Goal: Task Accomplishment & Management: Use online tool/utility

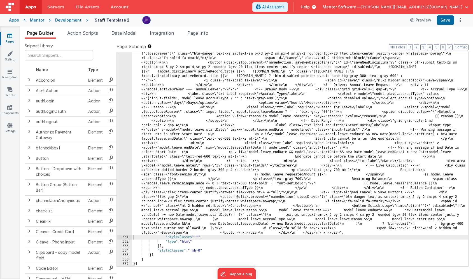
scroll to position [3490, 0]
click at [45, 33] on span "Page Builder" at bounding box center [40, 33] width 27 height 6
click at [204, 33] on span "Page Info" at bounding box center [197, 33] width 21 height 6
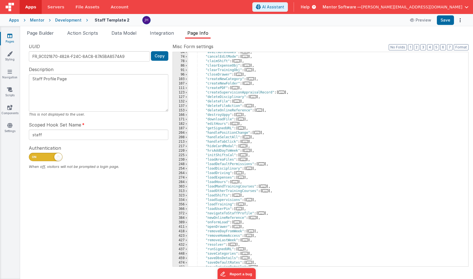
scroll to position [65, 0]
click at [340, 128] on div ""availableHomes" : [ ... ] , "cancelEditMode" : [ ... ] , "claimShift" : [ ... …" at bounding box center [328, 161] width 280 height 223
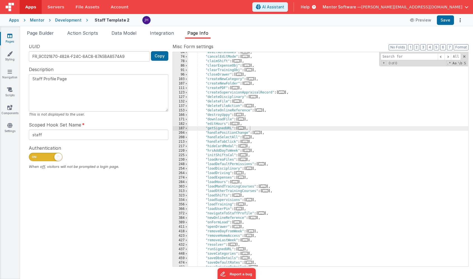
type input "k"
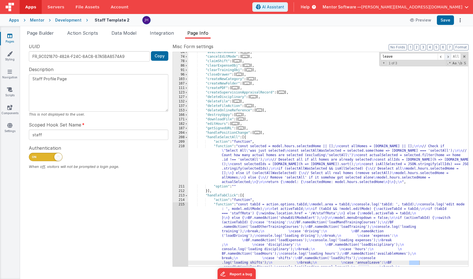
type input "leave"
click at [447, 57] on span at bounding box center [447, 56] width 7 height 7
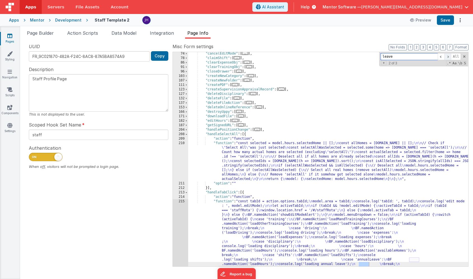
click at [447, 57] on span at bounding box center [447, 56] width 7 height 7
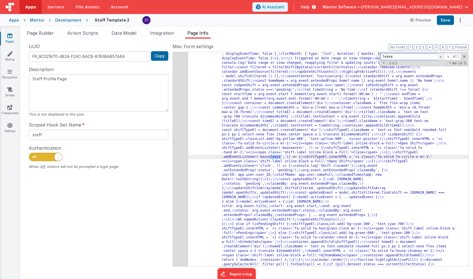
click at [442, 56] on span at bounding box center [441, 56] width 7 height 7
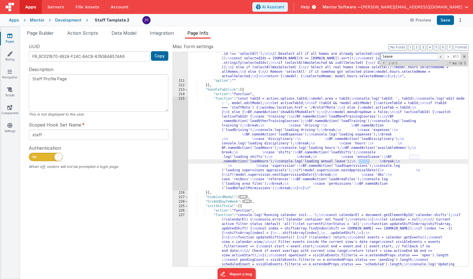
scroll to position [171, 0]
click at [465, 55] on span at bounding box center [464, 57] width 4 height 4
click at [186, 91] on span at bounding box center [186, 90] width 3 height 4
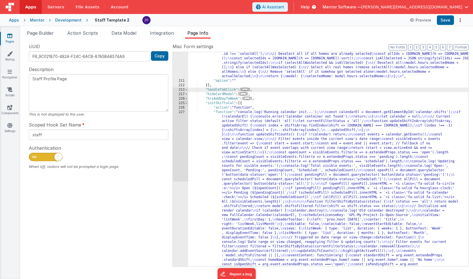
click at [187, 104] on span at bounding box center [186, 103] width 3 height 4
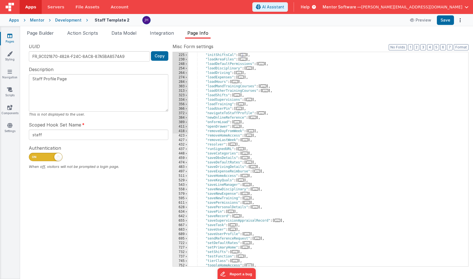
scroll to position [219, 0]
click at [263, 197] on div ""hrsAddDayToWeek" : [ ... ] , "initShiftsCal" : [ ... ] , "loadAreaFiles" : [ .…" at bounding box center [328, 159] width 280 height 223
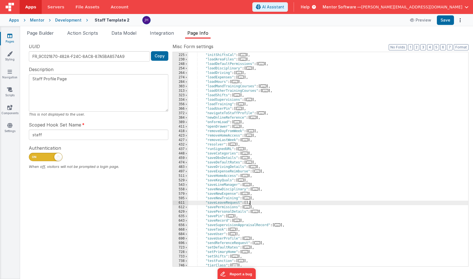
click at [248, 208] on span "..." at bounding box center [247, 207] width 6 height 3
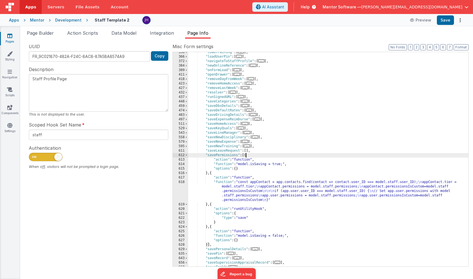
scroll to position [273, 0]
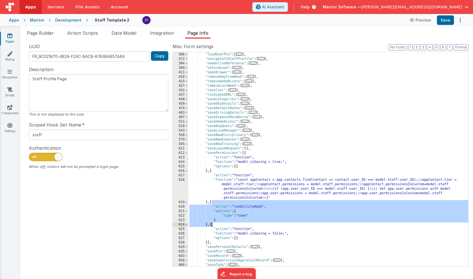
drag, startPoint x: 212, startPoint y: 202, endPoint x: 211, endPoint y: 225, distance: 22.7
click at [211, 225] on div ""loadTraining" : [ ... ] , "loadUserPin" : [ ... ] , "navigateToStaffProfile" :…" at bounding box center [328, 159] width 280 height 223
click at [246, 150] on div ""loadTraining" : [ ... ] , "loadUserPin" : [ ... ] , "navigateToStaffProfile" :…" at bounding box center [328, 159] width 280 height 223
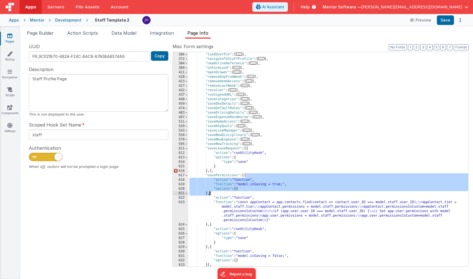
drag, startPoint x: 246, startPoint y: 176, endPoint x: 209, endPoint y: 194, distance: 40.6
click at [209, 194] on div ""loadTraining" : [ ... ] , "loadUserPin" : [ ... ] , "navigateToStaffProfile" :…" at bounding box center [328, 159] width 280 height 223
click at [245, 150] on div ""loadTraining" : [ ... ] , "loadUserPin" : [ ... ] , "navigateToStaffProfile" :…" at bounding box center [328, 159] width 280 height 223
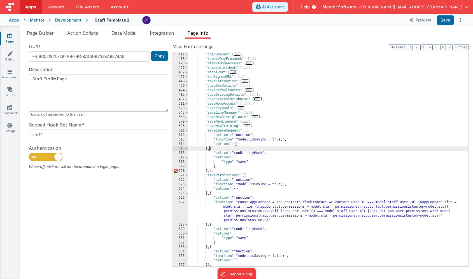
scroll to position [301, 0]
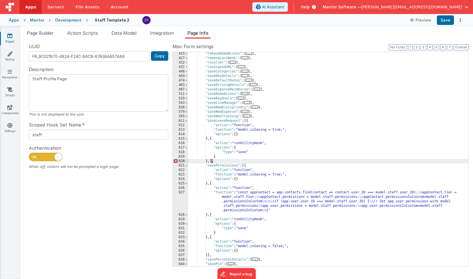
click at [211, 160] on div ""removeHomeAccess" : [ ... ] , "removeLastWeek" : [ ... ] , "resolver" : [ ... …" at bounding box center [328, 163] width 280 height 223
click at [248, 151] on div ""removeHomeAccess" : [ ... ] , "removeLastWeek" : [ ... ] , "resolver" : [ ... …" at bounding box center [328, 163] width 280 height 223
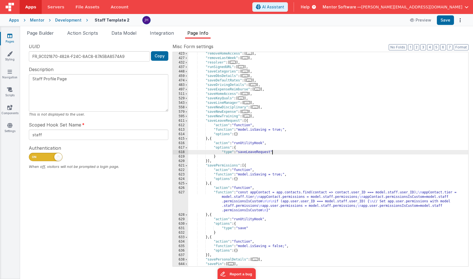
click at [274, 143] on div ""removeHomeAccess" : [ ... ] , "removeLastWeek" : [ ... ] , "resolver" : [ ... …" at bounding box center [328, 163] width 280 height 223
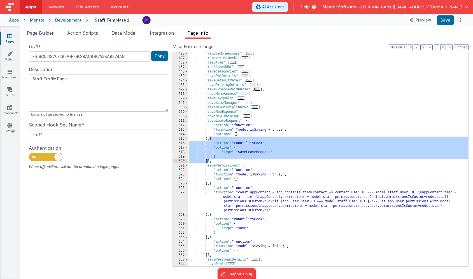
drag, startPoint x: 210, startPoint y: 139, endPoint x: 207, endPoint y: 160, distance: 21.7
click at [207, 160] on div ""removeHomeAccess" : [ ... ] , "removeLastWeek" : [ ... ] , "resolver" : [ ... …" at bounding box center [328, 163] width 280 height 223
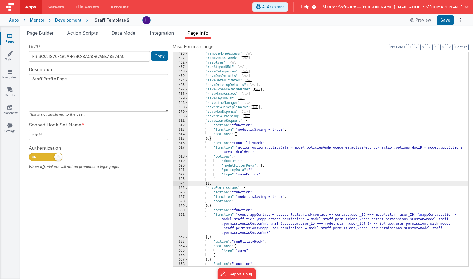
click at [260, 174] on div ""removeHomeAccess" : [ ... ] , "removeLastWeek" : [ ... ] , "resolver" : [ ... …" at bounding box center [328, 163] width 280 height 223
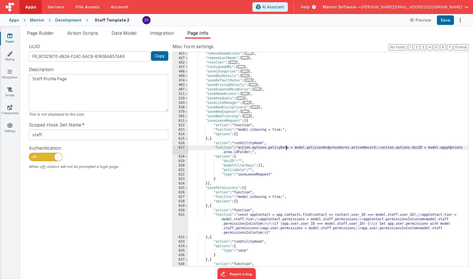
click at [286, 148] on div ""removeHomeAccess" : [ ... ] , "removeLastWeek" : [ ... ] , "resolver" : [ ... …" at bounding box center [328, 163] width 280 height 223
click at [184, 148] on div "617" at bounding box center [180, 150] width 15 height 9
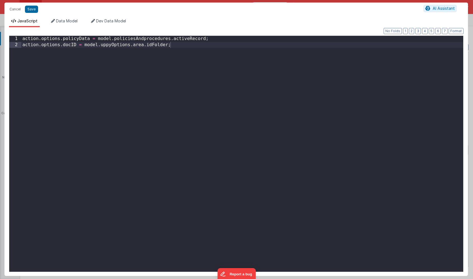
click at [78, 39] on div "action . options . policyData = model . policiesAndprocedures . activeRecord ; …" at bounding box center [242, 160] width 442 height 248
drag, startPoint x: 202, startPoint y: 39, endPoint x: 118, endPoint y: 39, distance: 84.6
click at [112, 39] on div "action . options . leaveData = model . policiesAndprocedures . activeRecord ; a…" at bounding box center [242, 160] width 442 height 248
click at [94, 40] on div "action . options . leaveData = model . policiesAndprocedures . activeRecord ; a…" at bounding box center [242, 160] width 442 height 248
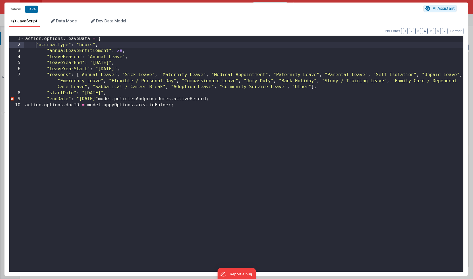
click at [37, 45] on div "action . options . leaveData = { "accrualType" : "hours" , "annualLeaveEntitlem…" at bounding box center [243, 160] width 439 height 248
click at [69, 44] on div "action . options . leaveData = { accrualType ": " hours ", "annualLeaveEntitlem…" at bounding box center [243, 160] width 439 height 248
drag, startPoint x: 90, startPoint y: 44, endPoint x: 72, endPoint y: 44, distance: 17.9
click at [72, 44] on div "action . options . leaveData = { accrualType : "hours" , "annualLeaveEntitlemen…" at bounding box center [243, 160] width 439 height 248
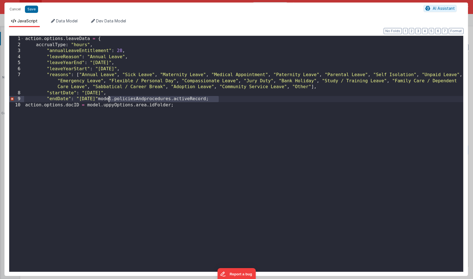
drag, startPoint x: 218, startPoint y: 99, endPoint x: 109, endPoint y: 99, distance: 109.2
click at [109, 99] on div "action . options . leaveData = { accrualType : "hours" , "annualLeaveEntitlemen…" at bounding box center [243, 160] width 439 height 248
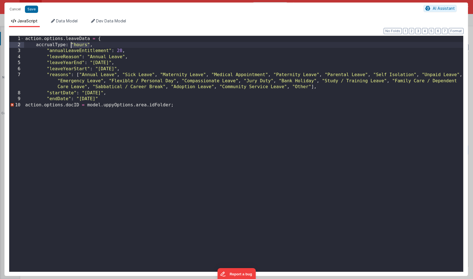
drag, startPoint x: 90, startPoint y: 44, endPoint x: 73, endPoint y: 45, distance: 17.4
click at [72, 45] on div "action . options . leaveData = { accrualType : "hours" , "annualLeaveEntitlemen…" at bounding box center [243, 160] width 439 height 248
paste textarea
click at [110, 45] on div "action . options . leaveData = { accrualType : model . policiesAndprocedures . …" at bounding box center [243, 160] width 439 height 248
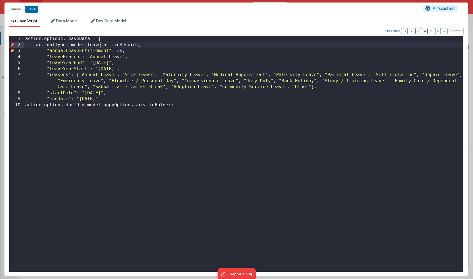
click at [123, 45] on div "action . options . leaveData = { accrualType : model . leave . activeRecord ;, …" at bounding box center [243, 160] width 439 height 248
click at [57, 44] on div "action . options . leaveData = { accrualType : model . leave . activeRecord ;, …" at bounding box center [243, 160] width 439 height 248
click at [111, 45] on div "action . options . leaveData = { accrualType : model . leave . activeRecord ;, …" at bounding box center [243, 160] width 439 height 248
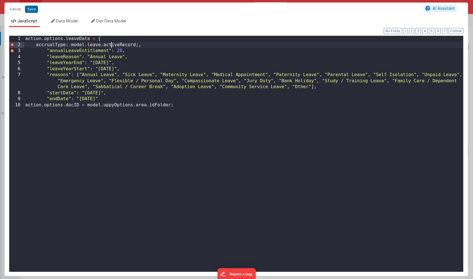
click at [111, 45] on div "action . options . leaveData = { accrualType : model . leave . activeRecord ;, …" at bounding box center [243, 160] width 439 height 248
click at [46, 51] on div "action . options . leaveData = { accrualType : model . leave . accrualType , "a…" at bounding box center [243, 160] width 439 height 248
click at [48, 52] on div "action . options . leaveData = { accrualType : model . leave . accrualType , "a…" at bounding box center [243, 160] width 439 height 248
click at [38, 51] on div "action . options . leaveData = { accrualType : model . leave . accrualType , "a…" at bounding box center [243, 160] width 439 height 248
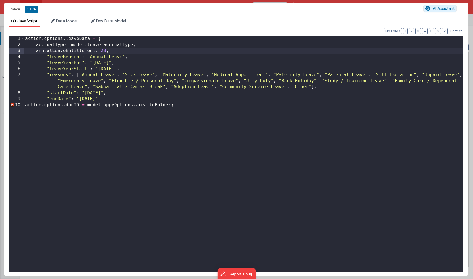
click at [75, 51] on div "action . options . leaveData = { accrualType : model . leave . accrualType , an…" at bounding box center [243, 160] width 439 height 248
click at [104, 51] on div "action . options . leaveData = { accrualType : model . leave . accrualType , an…" at bounding box center [243, 160] width 439 height 248
drag, startPoint x: 103, startPoint y: 45, endPoint x: 72, endPoint y: 45, distance: 31.1
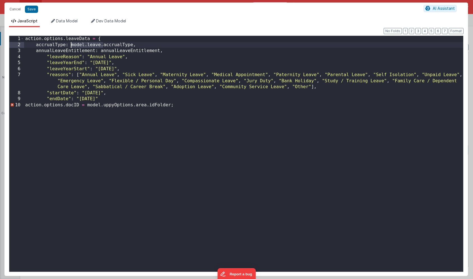
click at [72, 45] on div "action . options . leaveData = { accrualType : model . leave . accrualType , an…" at bounding box center [243, 160] width 439 height 248
click at [100, 51] on div "action . options . leaveData = { accrualType : model . leave . accrualType , an…" at bounding box center [243, 160] width 439 height 248
click at [50, 56] on div "action . options . leaveData = { accrualType : model . leave . accrualType , an…" at bounding box center [243, 160] width 439 height 248
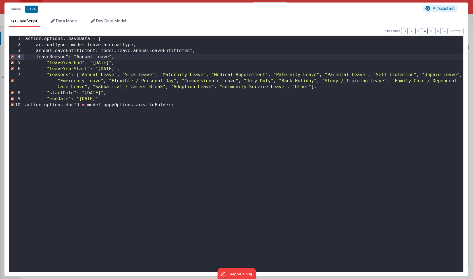
click at [67, 56] on div "action . options . leaveData = { accrualType : model . leave . accrualType , an…" at bounding box center [243, 160] width 439 height 248
drag, startPoint x: 71, startPoint y: 56, endPoint x: 109, endPoint y: 55, distance: 37.8
click at [109, 55] on div "action . options . leaveData = { accrualType : model . leave . accrualType , an…" at bounding box center [243, 160] width 439 height 248
click at [57, 57] on div "action . options . leaveData = { accrualType : model . leave . accrualType , an…" at bounding box center [243, 160] width 439 height 248
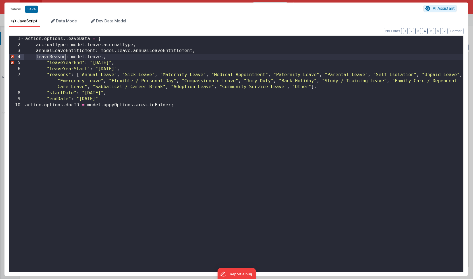
click at [103, 56] on div "action . options . leaveData = { accrualType : model . leave . accrualType , an…" at bounding box center [243, 160] width 439 height 248
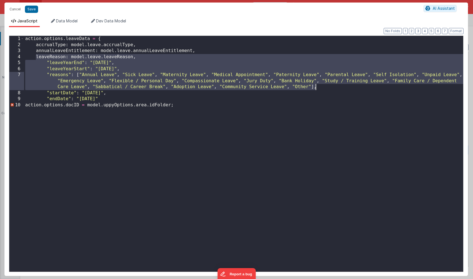
drag, startPoint x: 36, startPoint y: 57, endPoint x: 339, endPoint y: 88, distance: 304.9
click at [339, 88] on div "action . options . leaveData = { accrualType : model . leave . accrualType , an…" at bounding box center [243, 160] width 439 height 248
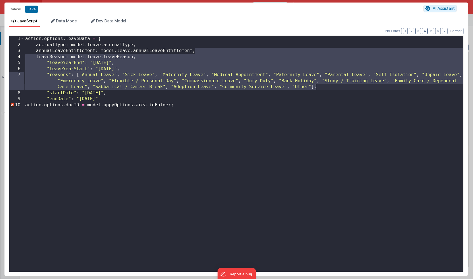
click at [149, 61] on div "action . options . leaveData = { accrualType : model . leave . accrualType , an…" at bounding box center [243, 160] width 439 height 248
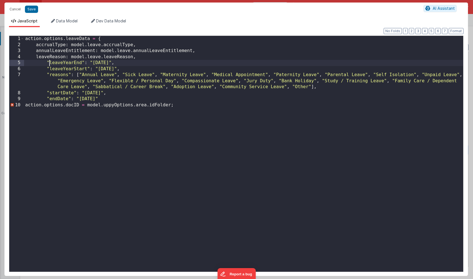
click at [50, 64] on div "action . options . leaveData = { accrualType : model . leave . accrualType , an…" at bounding box center [243, 160] width 439 height 248
click at [70, 63] on div "action . options . leaveData = { accrualType : model . leave . accrualType , an…" at bounding box center [243, 160] width 439 height 248
drag, startPoint x: 106, startPoint y: 63, endPoint x: 74, endPoint y: 63, distance: 31.4
click at [74, 63] on div "action . options . leaveData = { accrualType : model . leave . accrualType , an…" at bounding box center [243, 160] width 439 height 248
drag, startPoint x: 132, startPoint y: 57, endPoint x: 70, endPoint y: 57, distance: 62.2
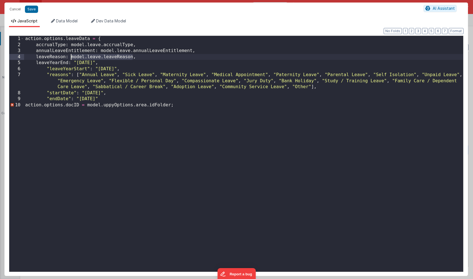
click at [70, 57] on div "action . options . leaveData = { accrualType : model . leave . accrualType , an…" at bounding box center [243, 160] width 439 height 248
drag, startPoint x: 74, startPoint y: 62, endPoint x: 105, endPoint y: 61, distance: 30.8
click at [105, 61] on div "action . options . leaveData = { accrualType : model . leave . accrualType , an…" at bounding box center [243, 160] width 439 height 248
click at [50, 63] on div "action . options . leaveData = { accrualType : model . leave . accrualType , an…" at bounding box center [243, 160] width 439 height 248
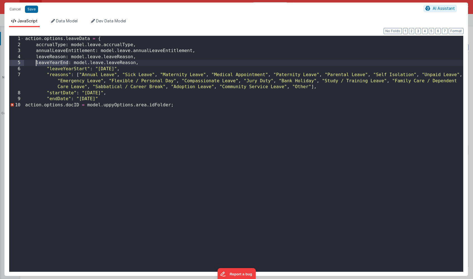
click at [123, 61] on div "action . options . leaveData = { accrualType : model . leave . accrualType , an…" at bounding box center [243, 160] width 439 height 248
click at [49, 68] on div "action . options . leaveData = { accrualType : model . leave . accrualType , an…" at bounding box center [243, 160] width 439 height 248
click at [75, 68] on div "action . options . leaveData = { accrualType : model . leave . accrualType , an…" at bounding box center [243, 160] width 439 height 248
drag, startPoint x: 73, startPoint y: 63, endPoint x: 105, endPoint y: 63, distance: 32.2
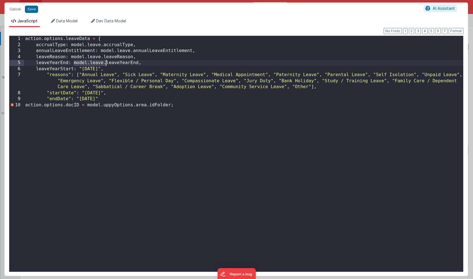
click at [105, 63] on div "action . options . leaveData = { accrualType : model . leave . accrualType , an…" at bounding box center [243, 160] width 439 height 248
drag, startPoint x: 80, startPoint y: 67, endPoint x: 110, endPoint y: 67, distance: 30.5
click at [110, 67] on div "action . options . leaveData = { accrualType : model . leave . accrualType , an…" at bounding box center [243, 160] width 439 height 248
click at [51, 70] on div "action . options . leaveData = { accrualType : model . leave . accrualType , an…" at bounding box center [243, 160] width 439 height 248
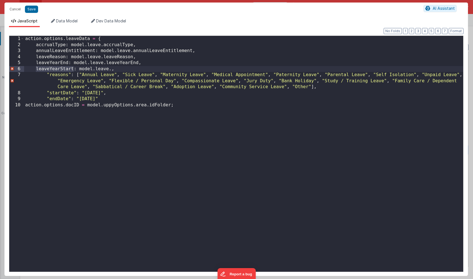
click at [110, 68] on div "action . options . leaveData = { accrualType : model . leave . accrualType , an…" at bounding box center [243, 160] width 439 height 248
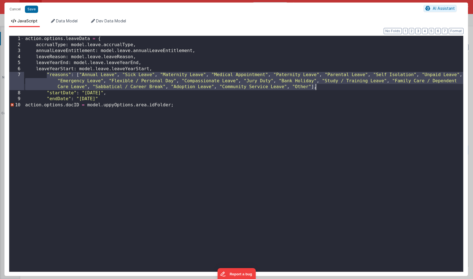
drag, startPoint x: 46, startPoint y: 74, endPoint x: 331, endPoint y: 88, distance: 284.8
click at [331, 88] on div "action . options . leaveData = { accrualType : model . leave . accrualType , an…" at bounding box center [243, 160] width 439 height 248
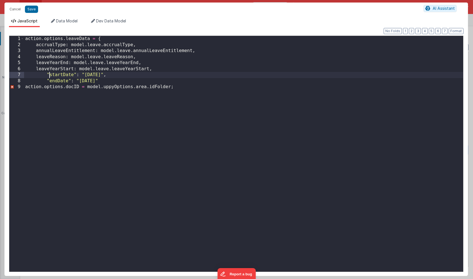
click at [49, 74] on div "action . options . leaveData = { accrualType : model . leave . accrualType , an…" at bounding box center [243, 160] width 439 height 248
click at [63, 74] on div "action . options . leaveData = { accrualType : model . leave . accrualType , an…" at bounding box center [243, 160] width 439 height 248
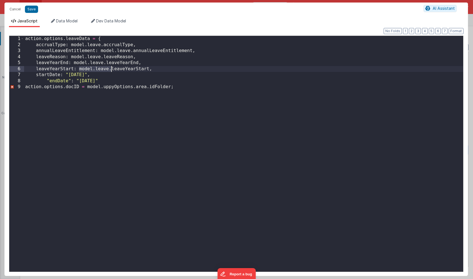
drag, startPoint x: 79, startPoint y: 69, endPoint x: 111, endPoint y: 69, distance: 31.9
click at [111, 69] on div "action . options . leaveData = { accrualType : model . leave . accrualType , an…" at bounding box center [243, 160] width 439 height 248
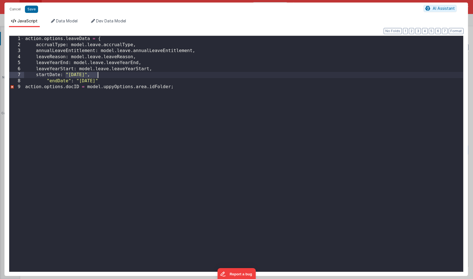
drag, startPoint x: 65, startPoint y: 74, endPoint x: 97, endPoint y: 74, distance: 32.2
click at [97, 74] on div "action . options . leaveData = { accrualType : model . leave . accrualType , an…" at bounding box center [243, 160] width 439 height 248
click at [44, 74] on div "action . options . leaveData = { accrualType : model . leave . accrualType , an…" at bounding box center [243, 160] width 439 height 248
click at [97, 74] on div "action . options . leaveData = { accrualType : model . leave . accrualType , an…" at bounding box center [243, 160] width 439 height 248
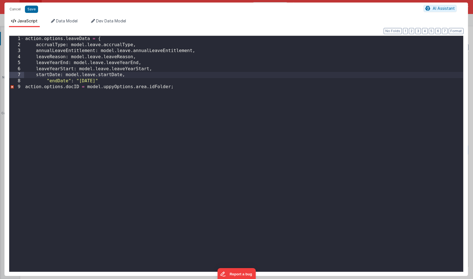
click at [50, 80] on div "action . options . leaveData = { accrualType : model . leave . accrualType , an…" at bounding box center [243, 160] width 439 height 248
click at [57, 81] on div "action . options . leaveData = { accrualType : model . leave . accrualType , an…" at bounding box center [243, 160] width 439 height 248
drag, startPoint x: 66, startPoint y: 75, endPoint x: 98, endPoint y: 75, distance: 31.9
click at [98, 75] on div "action . options . leaveData = { accrualType : model . leave . accrualType , an…" at bounding box center [243, 160] width 439 height 248
drag, startPoint x: 60, startPoint y: 80, endPoint x: 92, endPoint y: 80, distance: 32.2
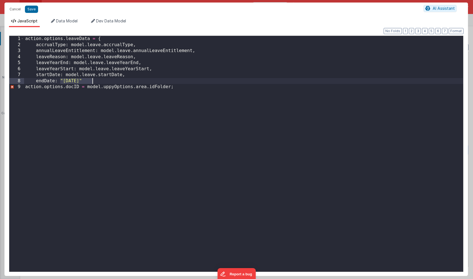
click at [92, 80] on div "action . options . leaveData = { accrualType : model . leave . accrualType , an…" at bounding box center [243, 160] width 439 height 248
click at [45, 80] on div "action . options . leaveData = { accrualType : model . leave . accrualType , an…" at bounding box center [243, 160] width 439 height 248
click at [93, 81] on div "action . options . leaveData = { accrualType : model . leave . accrualType , an…" at bounding box center [243, 160] width 439 height 248
paste textarea
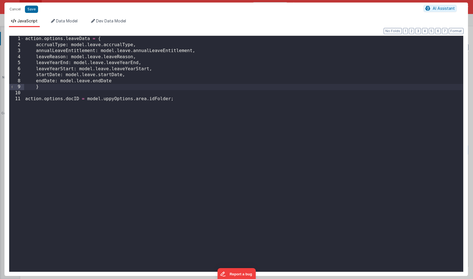
click at [98, 39] on div "action . options . leaveData = { accrualType : model . leave . accrualType , an…" at bounding box center [243, 160] width 439 height 248
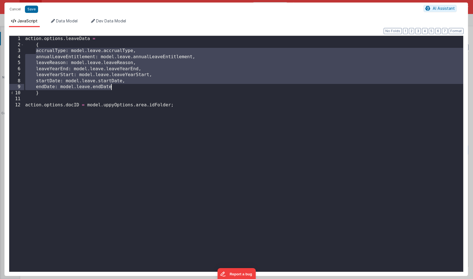
drag, startPoint x: 36, startPoint y: 50, endPoint x: 121, endPoint y: 85, distance: 92.3
click at [121, 85] on div "action . options . leaveData = { accrualType : model . leave . accrualType , an…" at bounding box center [243, 160] width 439 height 248
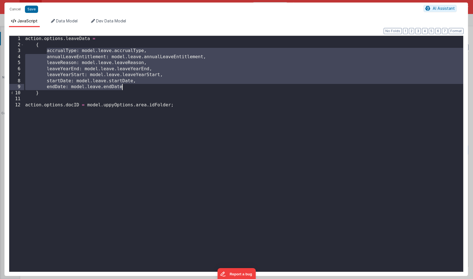
click at [198, 92] on div "action . options . leaveData = { accrualType : model . leave . accrualType , an…" at bounding box center [243, 160] width 439 height 248
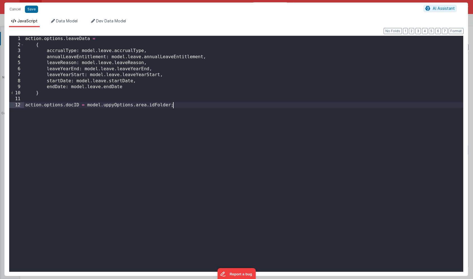
click at [206, 115] on div "action . options . leaveData = { accrualType : model . leave . accrualType , an…" at bounding box center [243, 160] width 439 height 248
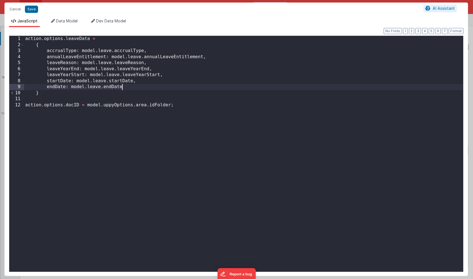
click at [126, 87] on div "action . options . leaveData = { accrualType : model . leave . accrualType , an…" at bounding box center [243, 160] width 439 height 248
drag, startPoint x: 128, startPoint y: 87, endPoint x: 48, endPoint y: 85, distance: 79.5
click at [48, 85] on div "action . options . leaveData = { accrualType : model . leave . accrualType , an…" at bounding box center [243, 160] width 439 height 248
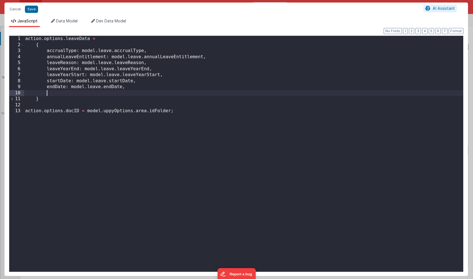
paste textarea
click at [51, 93] on div "action . options . leaveData = { accrualType : model . leave . accrualType , an…" at bounding box center [243, 160] width 439 height 248
click at [108, 92] on div "action . options . leaveData = { accrualType : model . leave . accrualType , an…" at bounding box center [243, 160] width 439 height 248
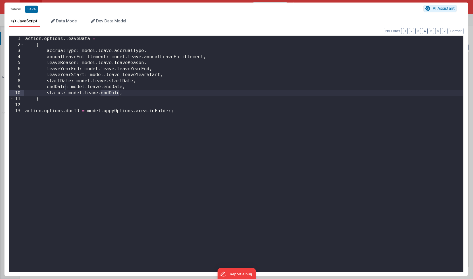
click at [120, 93] on div "action . options . leaveData = { accrualType : model . leave . accrualType , an…" at bounding box center [243, 160] width 439 height 248
drag, startPoint x: 120, startPoint y: 92, endPoint x: 68, endPoint y: 93, distance: 51.5
click at [68, 93] on div "action . options . leaveData = { accrualType : model . leave . accrualType , an…" at bounding box center [243, 160] width 439 height 248
click at [101, 94] on div "action . options . leaveData = { accrualType : model . leave . accrualType , an…" at bounding box center [243, 160] width 439 height 248
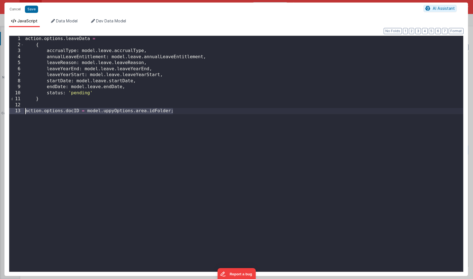
drag, startPoint x: 179, startPoint y: 111, endPoint x: 19, endPoint y: 111, distance: 160.2
click at [19, 111] on div "1 2 3 4 5 6 7 8 9 10 11 12 13 action . options . leaveData = { accrualType : mo…" at bounding box center [236, 154] width 454 height 237
click at [33, 9] on button "Save" at bounding box center [31, 9] width 13 height 7
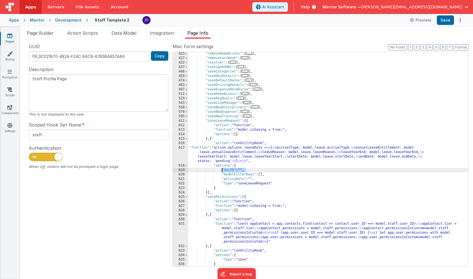
drag, startPoint x: 245, startPoint y: 171, endPoint x: 222, endPoint y: 170, distance: 23.5
click at [222, 170] on div ""removeHomeAccess" : [ ... ] , "removeLastWeek" : [ ... ] , "resolver" : [ ... …" at bounding box center [328, 163] width 280 height 223
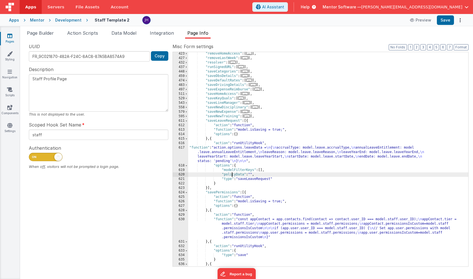
click at [231, 174] on div ""removeHomeAccess" : [ ... ] , "removeLastWeek" : [ ... ] , "resolver" : [ ... …" at bounding box center [328, 163] width 280 height 223
click at [442, 20] on button "Save" at bounding box center [445, 20] width 17 height 10
click at [219, 120] on div ""removeHomeAccess" : [ ... ] , "removeLastWeek" : [ ... ] , "resolver" : [ ... …" at bounding box center [328, 163] width 280 height 223
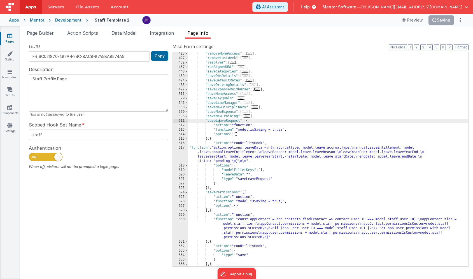
click at [219, 120] on div ""removeHomeAccess" : [ ... ] , "removeLastWeek" : [ ... ] , "resolver" : [ ... …" at bounding box center [328, 163] width 280 height 223
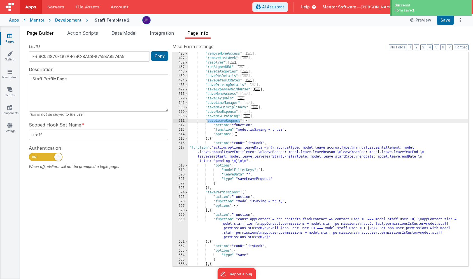
click at [42, 31] on span "Page Builder" at bounding box center [40, 33] width 27 height 6
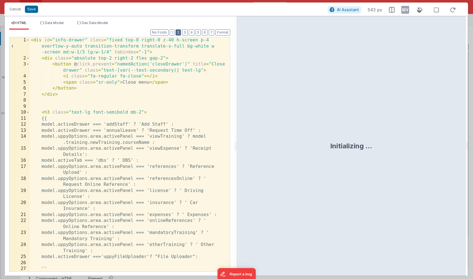
click at [178, 31] on button "2" at bounding box center [178, 32] width 5 height 6
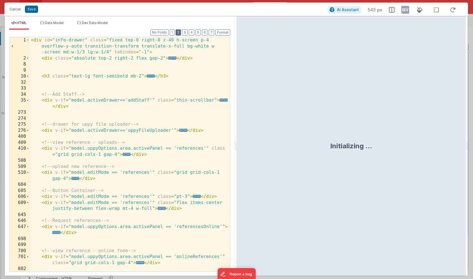
scroll to position [121, 0]
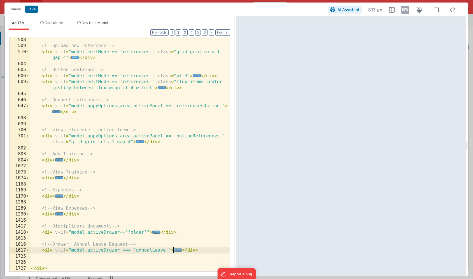
click at [178, 251] on span "..." at bounding box center [178, 250] width 8 height 3
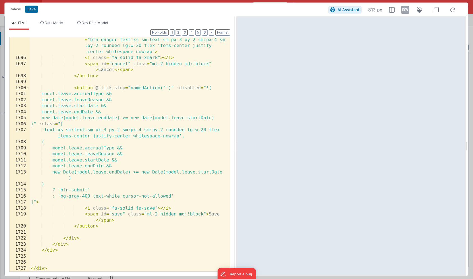
scroll to position [946, 0]
click at [165, 86] on div "< button @ click.prevent = "namedAction('closeDrawer')" class = "btn-danger tex…" at bounding box center [130, 163] width 200 height 265
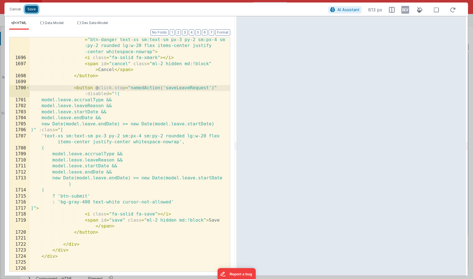
click at [32, 9] on button "Save" at bounding box center [31, 9] width 13 height 7
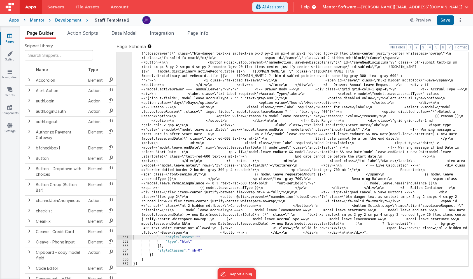
click at [442, 25] on div "Apps Mentor Development Staff Template 2 Preview Save" at bounding box center [236, 20] width 473 height 12
click at [444, 22] on button "Save" at bounding box center [445, 20] width 17 height 10
click at [202, 35] on span "Page Info" at bounding box center [197, 33] width 21 height 6
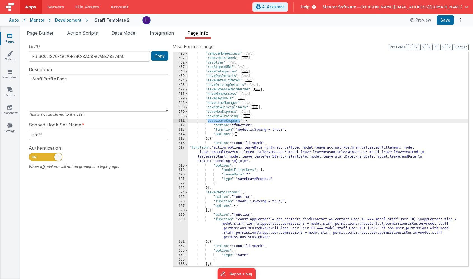
click at [232, 152] on div ""removeHomeAccess" : [ ... ] , "removeLastWeek" : [ ... ] , "resolver" : [ ... …" at bounding box center [328, 163] width 280 height 223
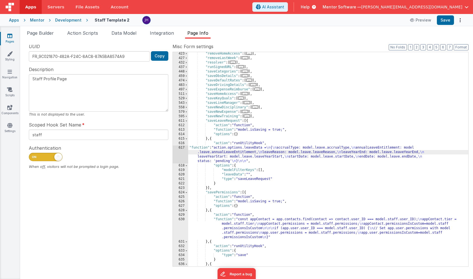
click at [181, 150] on div "617" at bounding box center [180, 155] width 15 height 18
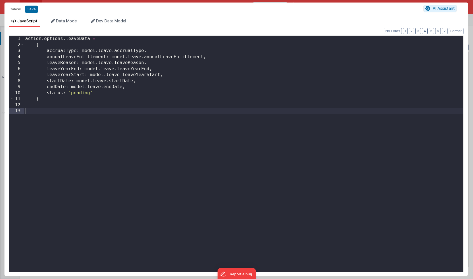
click at [100, 93] on div "action . options . leaveData = { accrualType : model . leave . accrualType , an…" at bounding box center [243, 160] width 439 height 248
click at [88, 107] on div "action . options . leaveData = { accrualType : model . leave . accrualType , an…" at bounding box center [243, 160] width 439 height 248
click at [95, 94] on div "action . options . leaveData = { accrualType : model . leave . accrualType , an…" at bounding box center [243, 160] width 439 height 248
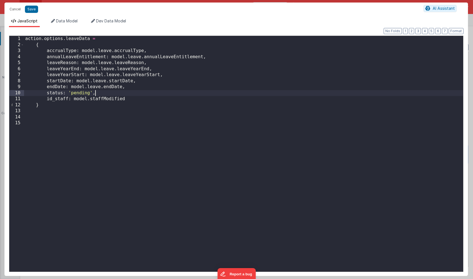
click at [49, 112] on div "action . options . leaveData = { accrualType : model . leave . accrualType , an…" at bounding box center [243, 160] width 439 height 248
click at [152, 131] on div "action . options . leaveData = { accrualType : model . leave . accrualType , an…" at bounding box center [243, 160] width 439 height 248
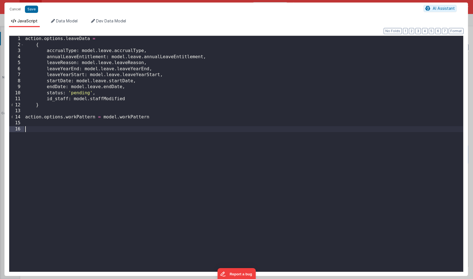
click at [161, 106] on div "action . options . leaveData = { accrualType : model . leave . accrualType , an…" at bounding box center [243, 160] width 439 height 248
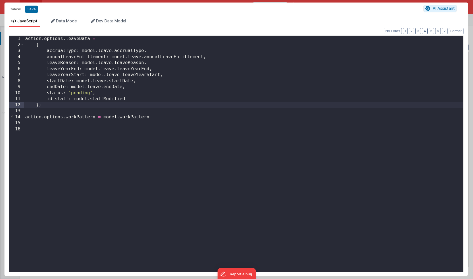
click at [163, 116] on div "action . options . leaveData = { accrualType : model . leave . accrualType , an…" at bounding box center [243, 160] width 439 height 248
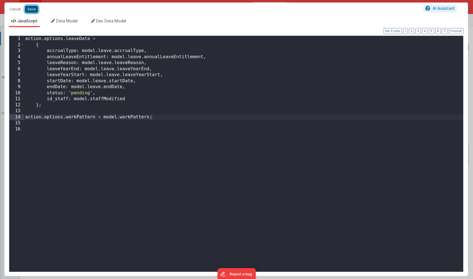
click at [33, 10] on button "Save" at bounding box center [31, 9] width 13 height 7
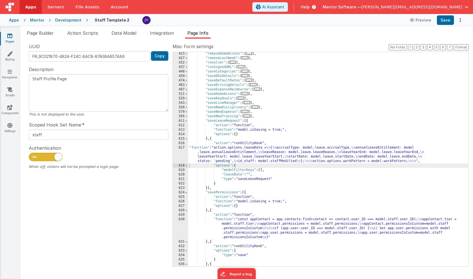
click at [254, 174] on div ""removeHomeAccess" : [ ... ] , "removeLastWeek" : [ ... ] , "resolver" : [ ... …" at bounding box center [328, 163] width 280 height 223
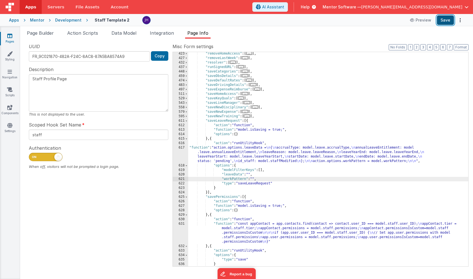
click at [447, 22] on button "Save" at bounding box center [445, 20] width 17 height 10
click at [236, 150] on div ""removeHomeAccess" : [ ... ] , "removeLastWeek" : [ ... ] , "resolver" : [ ... …" at bounding box center [328, 163] width 280 height 223
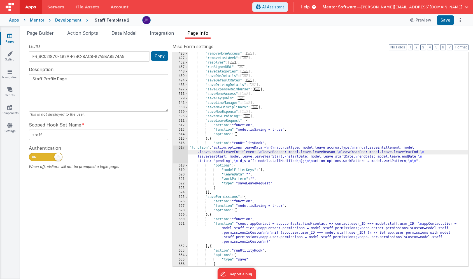
click at [181, 151] on div "617" at bounding box center [180, 155] width 15 height 18
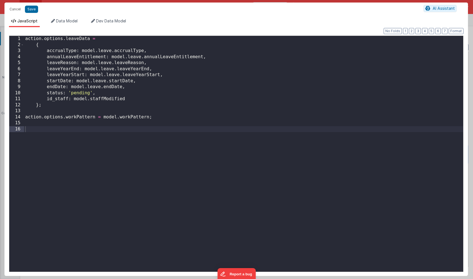
click at [127, 46] on div "action . options . leaveData = { accrualType : model . leave . accrualType , an…" at bounding box center [243, 160] width 439 height 248
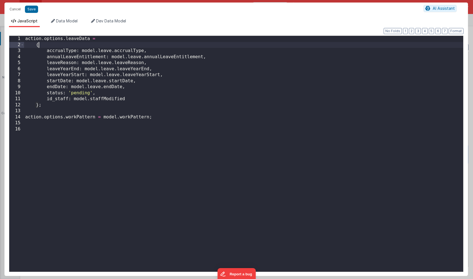
click at [25, 39] on div "action . options . leaveData = { accrualType : model . leave . accrualType , an…" at bounding box center [243, 160] width 439 height 248
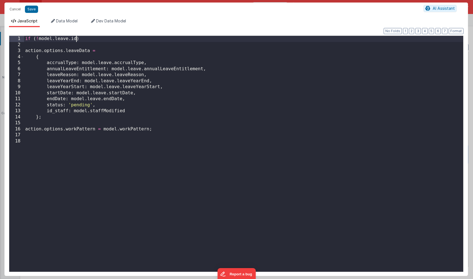
click at [81, 41] on div "if ( ! model . leave . id ) action . options . leaveData = { accrualType : mode…" at bounding box center [243, 160] width 439 height 248
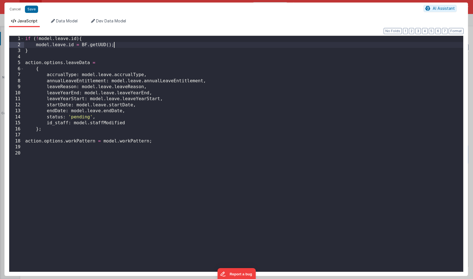
click at [99, 69] on div "if ( ! model . leave . id ) { model . leave . id = BF . getUUD ( ) ; } action .…" at bounding box center [243, 160] width 439 height 248
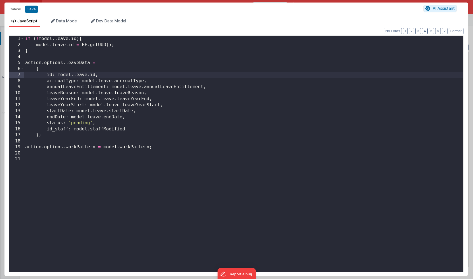
click at [102, 46] on div "if ( ! model . leave . id ) { model . leave . id = BF . getUUD ( ) ; } action .…" at bounding box center [243, 160] width 439 height 248
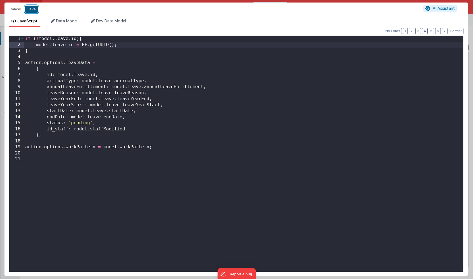
click at [31, 10] on button "Save" at bounding box center [31, 9] width 13 height 7
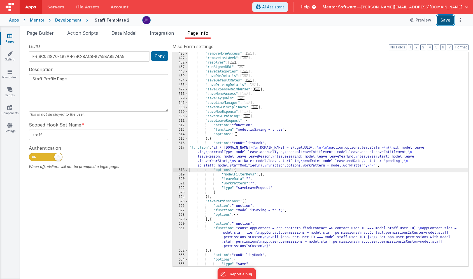
click at [444, 22] on button "Save" at bounding box center [445, 20] width 17 height 10
click at [248, 156] on div ""removeHomeAccess" : [ ... ] , "removeLastWeek" : [ ... ] , "resolver" : [ ... …" at bounding box center [328, 163] width 280 height 223
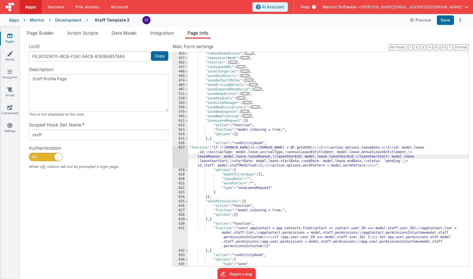
click at [181, 156] on div "617" at bounding box center [180, 157] width 15 height 22
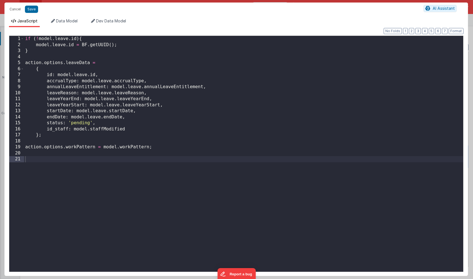
click at [149, 148] on div "if ( ! model . leave . id ) { model . leave . id = BF . getUUID ( ) ; } action …" at bounding box center [243, 160] width 439 height 248
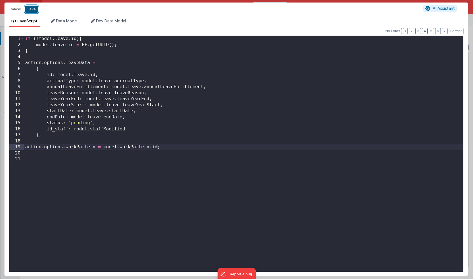
click at [32, 9] on button "Save" at bounding box center [31, 9] width 13 height 7
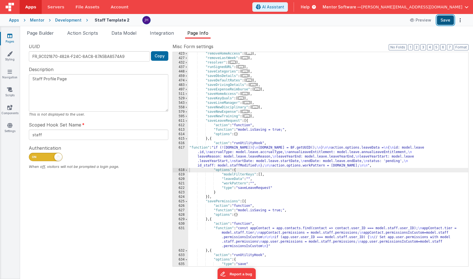
click at [447, 22] on button "Save" at bounding box center [445, 20] width 17 height 10
click at [45, 35] on span "Page Builder" at bounding box center [40, 33] width 27 height 6
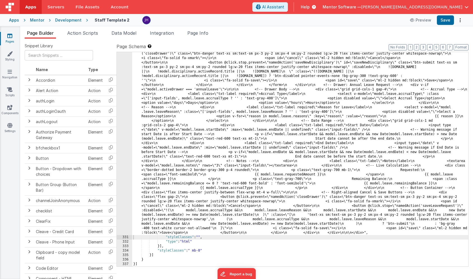
scroll to position [3490, 0]
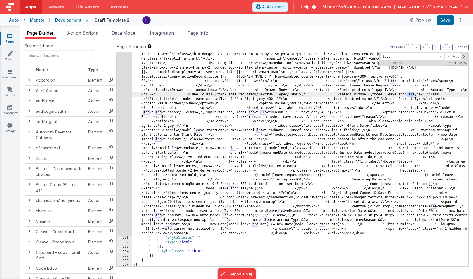
type input "leave"
click at [443, 57] on span at bounding box center [441, 56] width 7 height 7
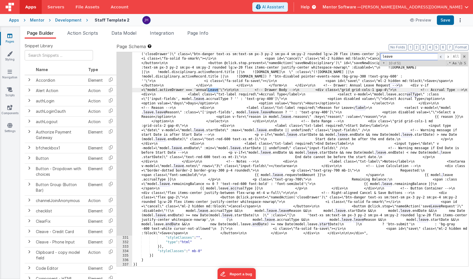
click at [442, 57] on span at bounding box center [441, 56] width 7 height 7
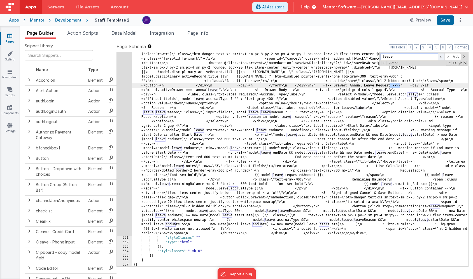
click at [442, 57] on span at bounding box center [441, 56] width 7 height 7
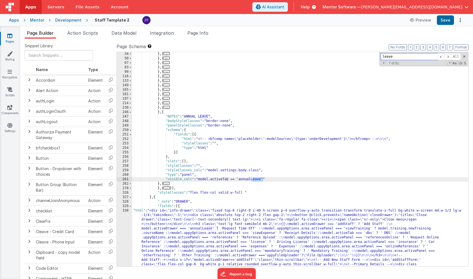
scroll to position [754, 0]
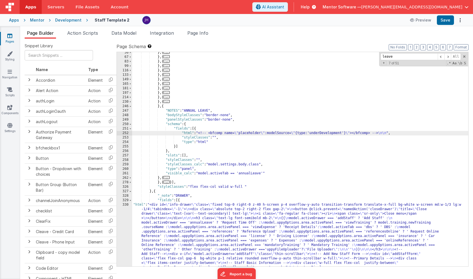
click at [124, 132] on div "252" at bounding box center [124, 133] width 15 height 4
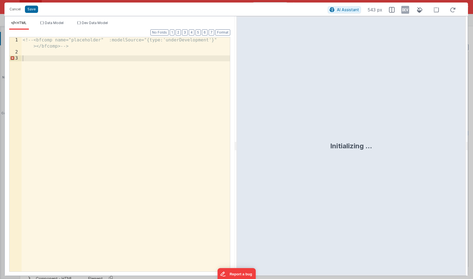
click at [122, 55] on div "<!-- <bfcomp name="placeholder" :modelSource="{type:'underDevelopment'}" ></bfc…" at bounding box center [126, 163] width 208 height 253
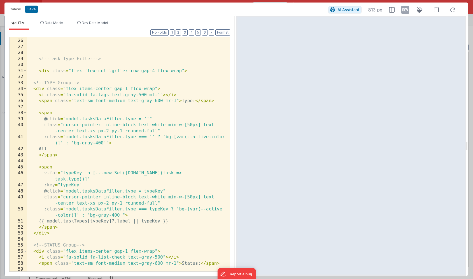
scroll to position [237, 0]
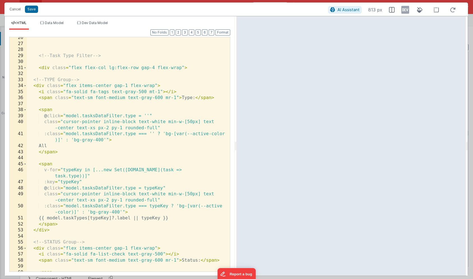
click at [56, 57] on div "<!-- Task Type Filter --> < div class = "flex flex-col lg:flex-row gap-4 flex-w…" at bounding box center [128, 158] width 203 height 246
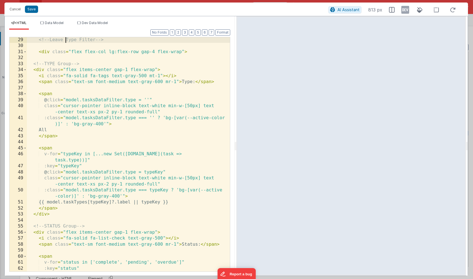
scroll to position [259, 0]
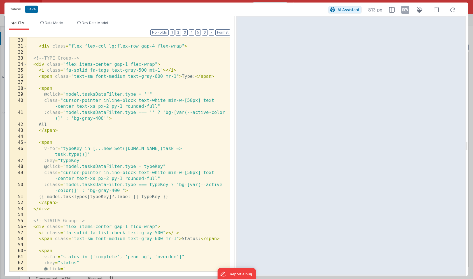
click at [126, 82] on div "<!-- Leave Type Filter --> < div class = "flex flex-col lg:flex-row gap-4 flex-…" at bounding box center [128, 154] width 203 height 246
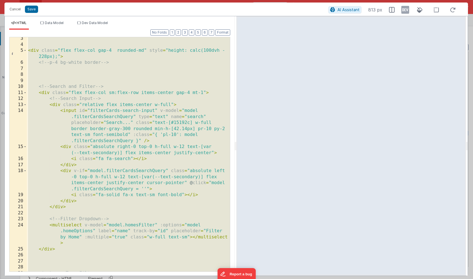
scroll to position [0, 0]
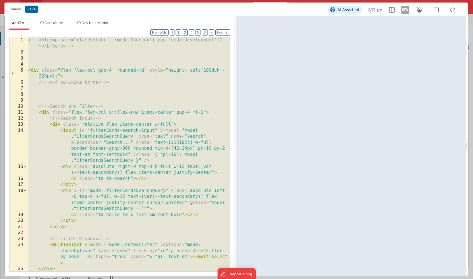
click at [105, 53] on div "<!-- <bfcomp name="placeholder" :modelSource="{type:'underDevelopment'}" ></bfc…" at bounding box center [128, 163] width 203 height 253
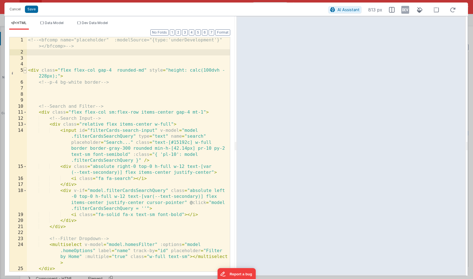
click at [24, 71] on span at bounding box center [25, 70] width 3 height 6
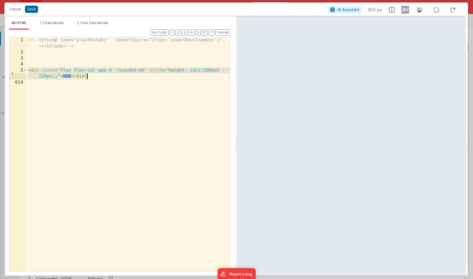
drag, startPoint x: 28, startPoint y: 71, endPoint x: 102, endPoint y: 75, distance: 74.1
click at [102, 75] on div "<!-- <bfcomp name="placeholder" :modelSource="{type:'underDevelopment'}" ></bfc…" at bounding box center [128, 163] width 203 height 253
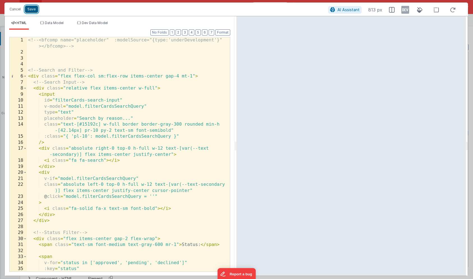
click at [32, 10] on button "Save" at bounding box center [31, 9] width 13 height 7
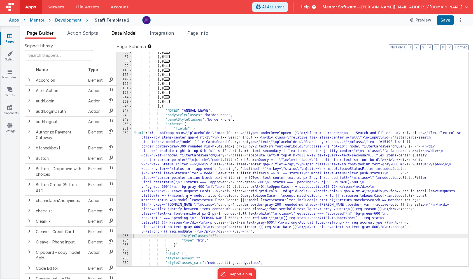
click at [121, 34] on span "Data Model" at bounding box center [123, 33] width 25 height 6
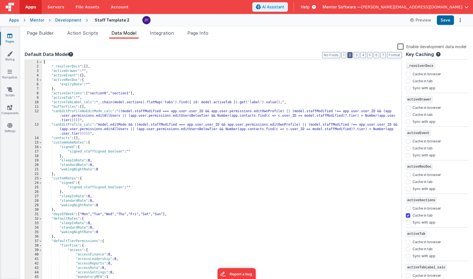
click at [349, 55] on button "2" at bounding box center [349, 55] width 5 height 6
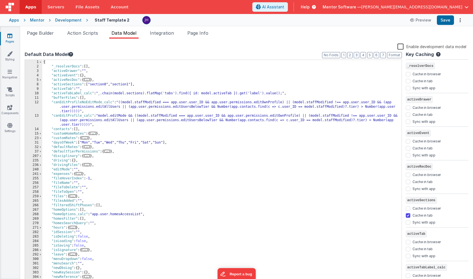
click at [138, 105] on div "{ "_resolverDocs" : [ ] , "activeDrawer" : "" , "activeEvent" : { } , "activeRe…" at bounding box center [221, 176] width 359 height 233
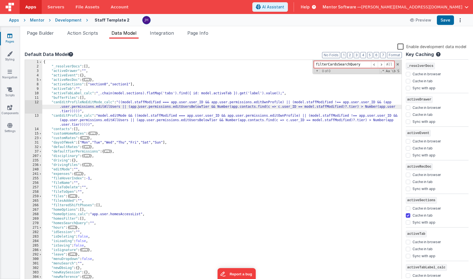
type input "filterCardsSearchQuery"
click at [109, 204] on div "{ "_resolverDocs" : [ ] , "activeDrawer" : "" , "activeEvent" : { } , "activeRe…" at bounding box center [221, 176] width 359 height 233
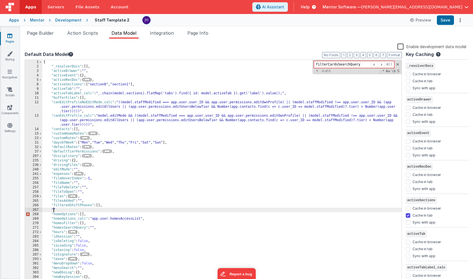
paste textarea
click at [105, 210] on div "{ "_resolverDocs" : [ ] , "activeDrawer" : "" , "activeEvent" : { } , "activeRe…" at bounding box center [221, 176] width 359 height 233
click at [41, 36] on li "Page Builder" at bounding box center [40, 34] width 31 height 9
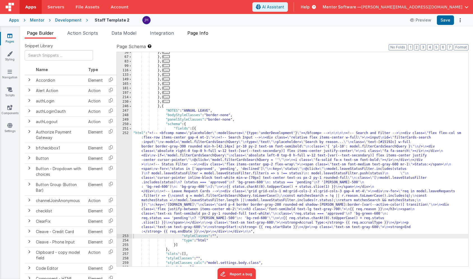
click at [198, 34] on span "Page Info" at bounding box center [197, 33] width 21 height 6
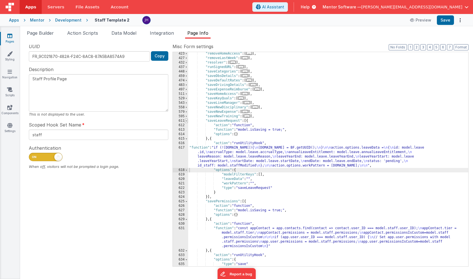
click at [186, 121] on span at bounding box center [186, 121] width 3 height 4
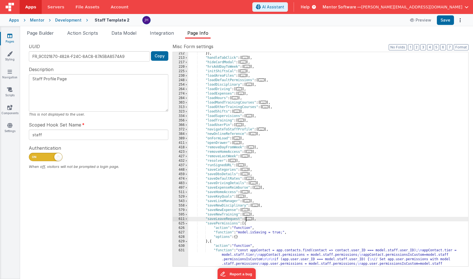
scroll to position [201, 0]
click at [244, 123] on span "..." at bounding box center [241, 121] width 6 height 3
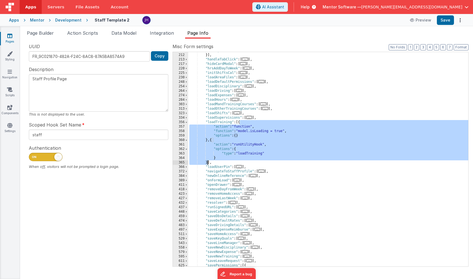
drag, startPoint x: 240, startPoint y: 123, endPoint x: 208, endPoint y: 162, distance: 49.3
click at [208, 162] on div ""option" : "" }] , "handleTabClick" : [ ... ] , "hideCardModal" : [ ... ] , "hr…" at bounding box center [328, 159] width 280 height 223
click at [187, 122] on span at bounding box center [186, 122] width 3 height 4
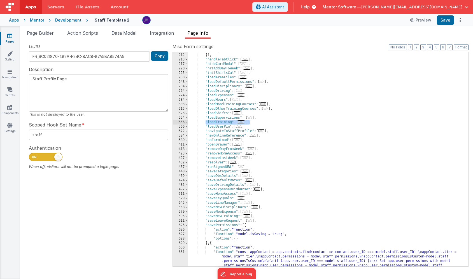
drag, startPoint x: 206, startPoint y: 122, endPoint x: 262, endPoint y: 121, distance: 56.0
click at [262, 121] on div ""option" : "" }] , "handleTabClick" : [ ... ] , "hideCardModal" : [ ... ] , "hr…" at bounding box center [328, 168] width 280 height 241
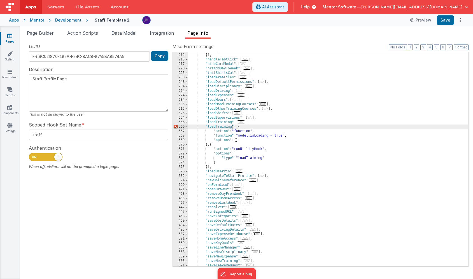
click at [231, 127] on div ""option" : "" }] , "handleTabClick" : [ ... ] , "hideCardModal" : [ ... ] , "hr…" at bounding box center [328, 159] width 280 height 223
click at [228, 127] on div ""option" : "" }] , "handleTabClick" : [ ... ] , "hideCardModal" : [ ... ] , "hr…" at bounding box center [328, 159] width 280 height 223
click at [270, 125] on div ""option" : "" }] , "handleTabClick" : [ ... ] , "hideCardModal" : [ ... ] , "hr…" at bounding box center [328, 159] width 280 height 223
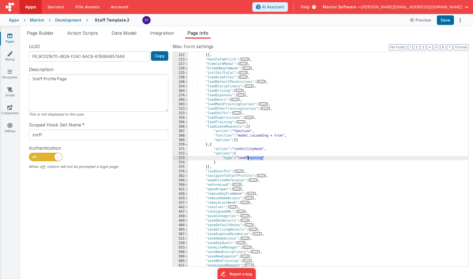
drag, startPoint x: 264, startPoint y: 158, endPoint x: 248, endPoint y: 158, distance: 16.2
click at [248, 158] on div ""option" : "" }] , "handleTabClick" : [ ... ] , "hideCardModal" : [ ... ] , "hr…" at bounding box center [328, 159] width 280 height 223
click at [443, 25] on button "Save" at bounding box center [445, 20] width 17 height 10
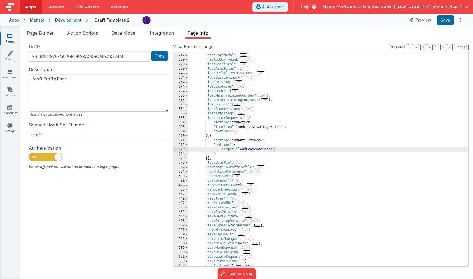
scroll to position [211, 0]
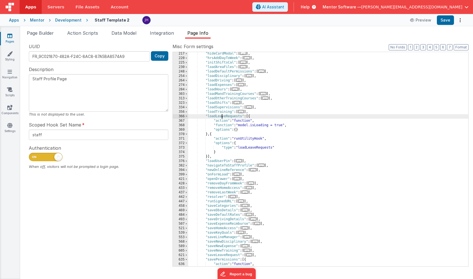
click at [223, 117] on div ""hideCardModal" : [ ... ] , "hrsAddDayToWeek" : [ ... ] , "initShiftsCal" : [ .…" at bounding box center [328, 163] width 280 height 223
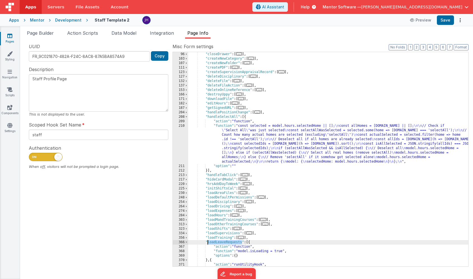
scroll to position [85, 0]
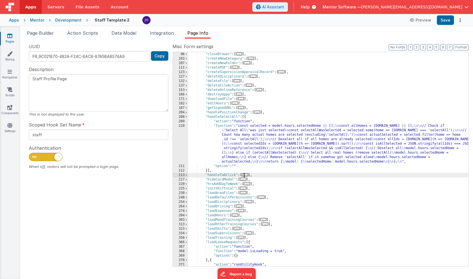
click at [247, 175] on span "..." at bounding box center [245, 174] width 6 height 3
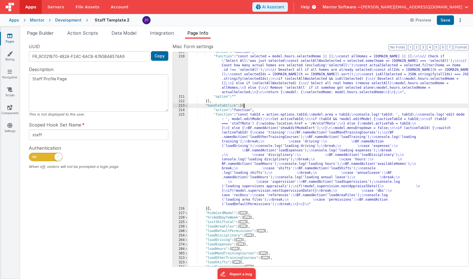
scroll to position [155, 0]
click at [246, 152] on div ""action" : "function" , "function" : "const selected = model.hours.selectedHome…" at bounding box center [328, 160] width 280 height 223
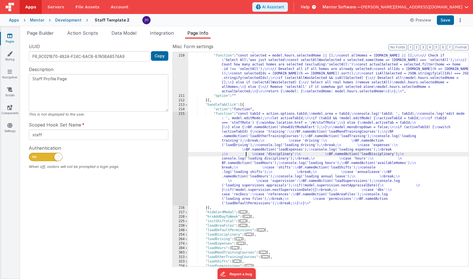
click at [177, 148] on div "215" at bounding box center [180, 159] width 15 height 94
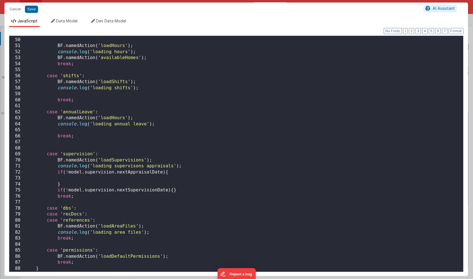
scroll to position [297, 0]
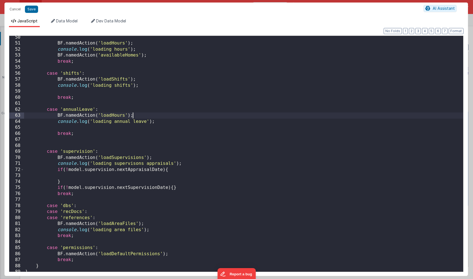
click at [144, 115] on div "BF . namedAction ( 'loadHours' ) ; console . log ( 'loading hours' ) ; BF . nam…" at bounding box center [243, 158] width 439 height 248
click at [163, 121] on div "BF . namedAction ( 'loadHours' ) ; console . log ( 'loading hours' ) ; BF . nam…" at bounding box center [243, 158] width 439 height 248
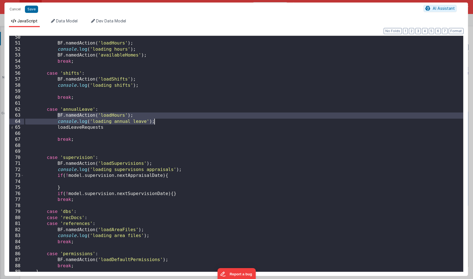
drag, startPoint x: 58, startPoint y: 115, endPoint x: 158, endPoint y: 120, distance: 100.1
click at [158, 120] on div "BF . namedAction ( 'loadHours' ) ; console . log ( 'loading hours' ) ; BF . nam…" at bounding box center [243, 158] width 439 height 248
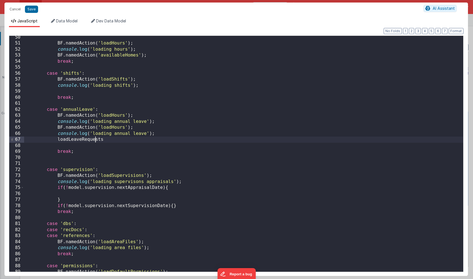
click at [95, 140] on div "BF . namedAction ( 'loadHours' ) ; console . log ( 'loading hours' ) ; BF . nam…" at bounding box center [243, 158] width 439 height 248
click at [107, 128] on div "BF . namedAction ( 'loadHours' ) ; console . log ( 'loading hours' ) ; BF . nam…" at bounding box center [243, 158] width 439 height 248
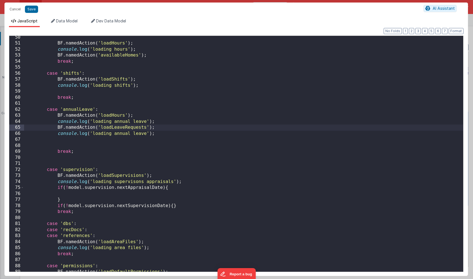
click at [118, 134] on div "BF . namedAction ( 'loadHours' ) ; console . log ( 'loading hours' ) ; BF . nam…" at bounding box center [243, 158] width 439 height 248
click at [127, 135] on div "BF . namedAction ( 'loadHours' ) ; console . log ( 'loading hours' ) ; BF . nam…" at bounding box center [243, 158] width 439 height 248
click at [160, 124] on div "BF . namedAction ( 'loadHours' ) ; console . log ( 'loading hours' ) ; BF . nam…" at bounding box center [243, 158] width 439 height 248
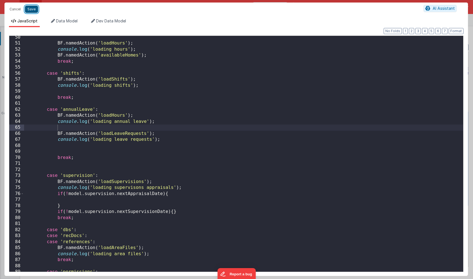
click at [31, 9] on button "Save" at bounding box center [31, 9] width 13 height 7
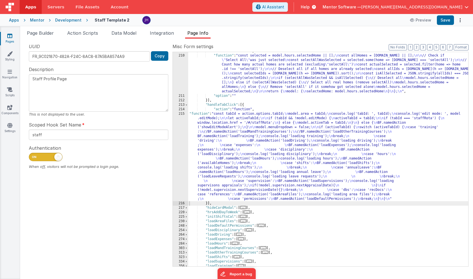
click at [445, 15] on div "Apps Mentor Development Staff Template 2 Preview Save" at bounding box center [236, 20] width 473 height 12
click at [445, 17] on button "Save" at bounding box center [445, 20] width 17 height 10
click at [35, 33] on span "Page Builder" at bounding box center [40, 33] width 27 height 6
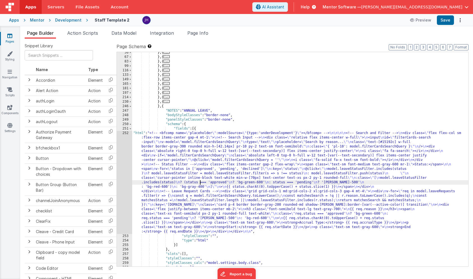
click at [200, 185] on div "} , { ... } , { ... } , { ... } , { ... } , { ... } , { ... } , { ... } , { ...…" at bounding box center [300, 161] width 336 height 223
click at [123, 171] on div "252" at bounding box center [124, 182] width 15 height 103
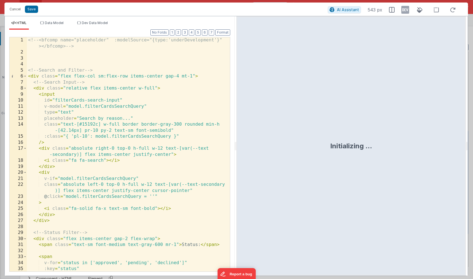
click at [211, 140] on div "<!-- <bfcomp name="placeholder" :modelSource="{type:'underDevelopment'}" ></bfc…" at bounding box center [128, 163] width 203 height 253
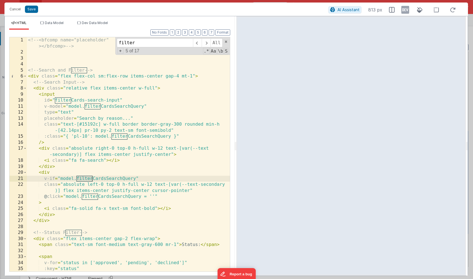
type input "filter"
click at [206, 43] on span at bounding box center [206, 42] width 9 height 9
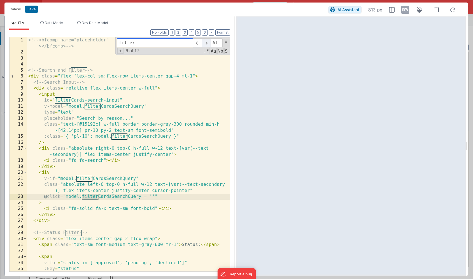
click at [206, 43] on span at bounding box center [206, 42] width 9 height 9
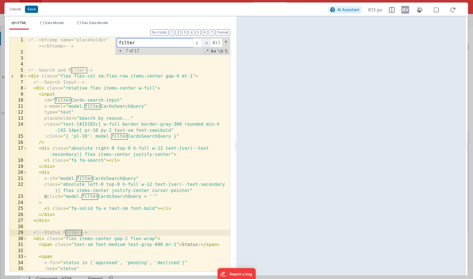
click at [206, 43] on span at bounding box center [206, 42] width 9 height 9
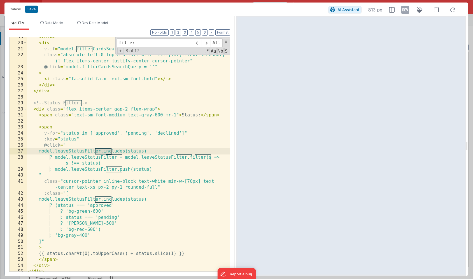
click at [203, 167] on div "</ div > < div v-if = "model.filterCardsSearchQuery" class = "absolute left-0 t…" at bounding box center [128, 157] width 203 height 246
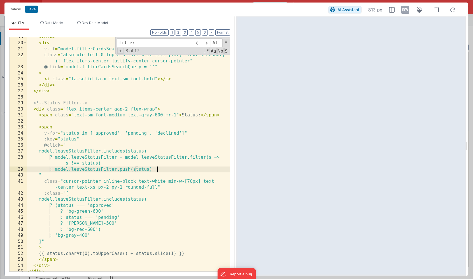
click at [92, 151] on div "</ div > < div v-if = "model.filterCardsSearchQuery" class = "absolute left-0 t…" at bounding box center [128, 157] width 203 height 246
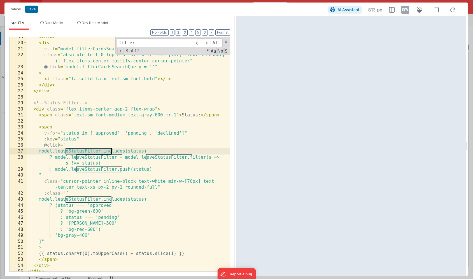
click at [92, 151] on div "</ div > < div v-if = "model.filterCardsSearchQuery" class = "absolute left-0 t…" at bounding box center [128, 157] width 203 height 246
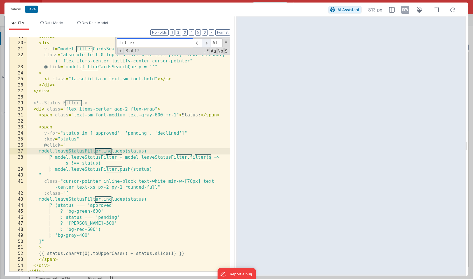
click at [206, 42] on span at bounding box center [206, 42] width 9 height 9
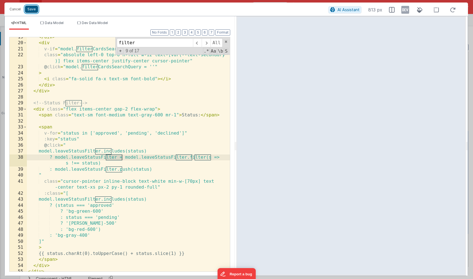
click at [29, 8] on button "Save" at bounding box center [31, 9] width 13 height 7
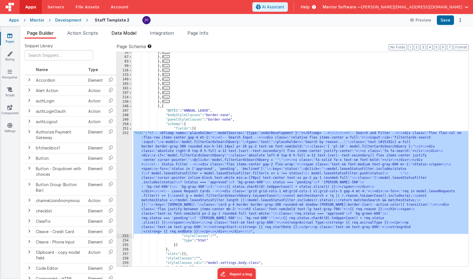
click at [118, 32] on span "Data Model" at bounding box center [123, 33] width 25 height 6
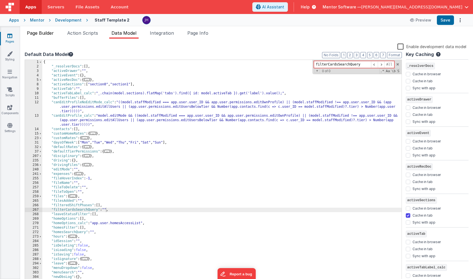
click at [39, 31] on span "Page Builder" at bounding box center [40, 33] width 27 height 6
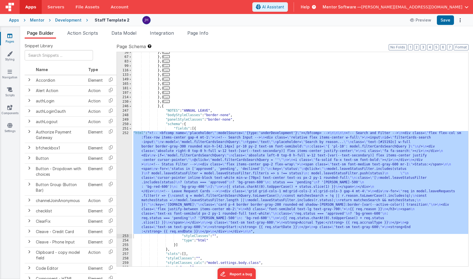
click at [206, 169] on div "} , { ... } , { ... } , { ... } , { ... } , { ... } , { ... } , { ... } , { ...…" at bounding box center [300, 161] width 336 height 223
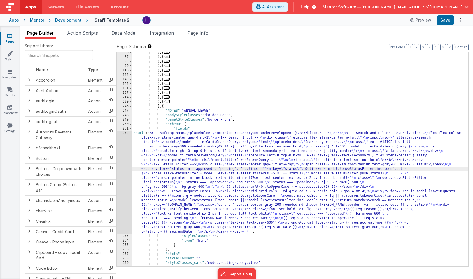
click at [126, 162] on div "252" at bounding box center [124, 182] width 15 height 103
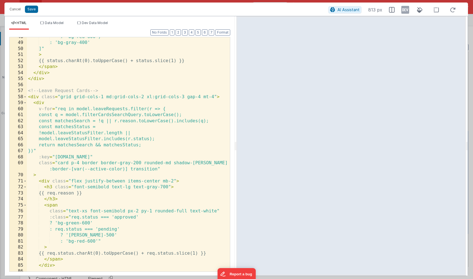
scroll to position [326, 0]
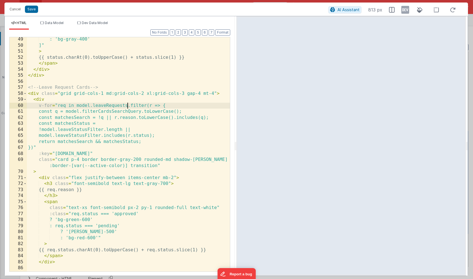
click at [127, 104] on div ": 'bg-gray-400' ]" > {{ status.charAt(0).toUpperCase() + status.slice(1) }} </ …" at bounding box center [128, 159] width 203 height 246
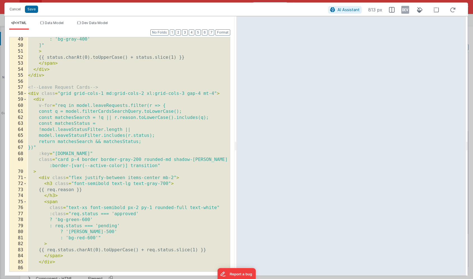
click at [84, 78] on div ": 'bg-gray-400' ]" > {{ status.charAt(0).toUpperCase() + status.slice(1) }} </ …" at bounding box center [128, 159] width 203 height 246
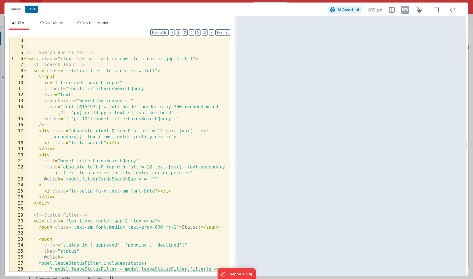
scroll to position [0, 0]
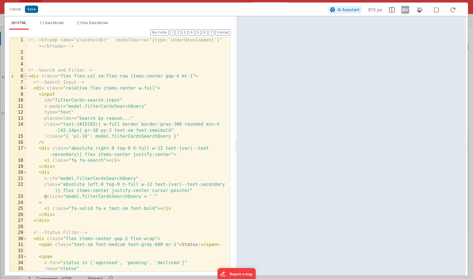
click at [25, 76] on span at bounding box center [25, 76] width 3 height 6
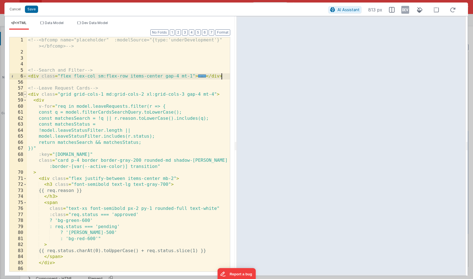
click at [25, 95] on span at bounding box center [25, 95] width 3 height 6
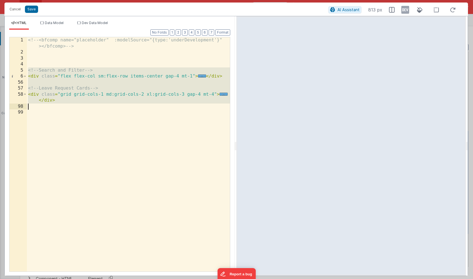
drag, startPoint x: 28, startPoint y: 70, endPoint x: 68, endPoint y: 104, distance: 52.6
click at [68, 104] on div "<!-- <bfcomp name="placeholder" :modelSource="{type:'underDevelopment'}" ></bfc…" at bounding box center [128, 163] width 203 height 253
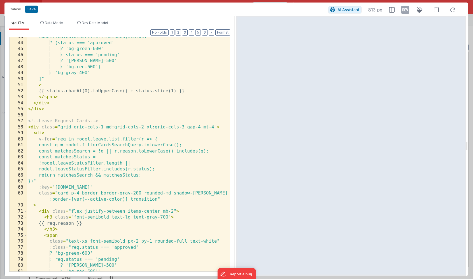
scroll to position [294, 0]
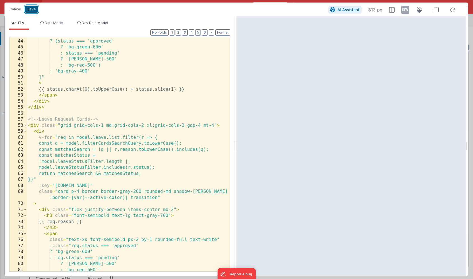
click at [35, 11] on button "Save" at bounding box center [31, 9] width 13 height 7
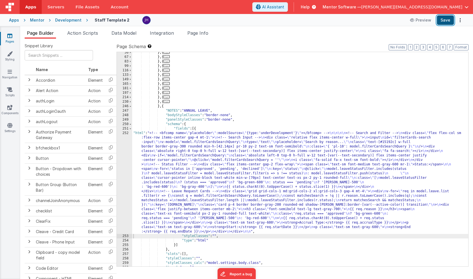
click at [442, 21] on button "Save" at bounding box center [445, 20] width 17 height 10
click at [220, 176] on div "} , { ... } , { ... } , { ... } , { ... } , { ... } , { ... } , { ... } , { ...…" at bounding box center [300, 161] width 336 height 223
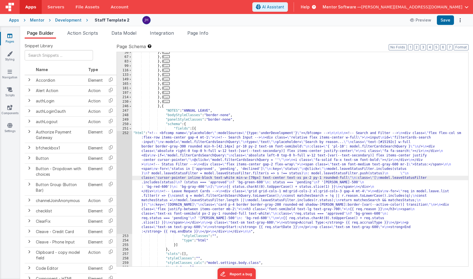
click at [126, 158] on div "252" at bounding box center [124, 182] width 15 height 103
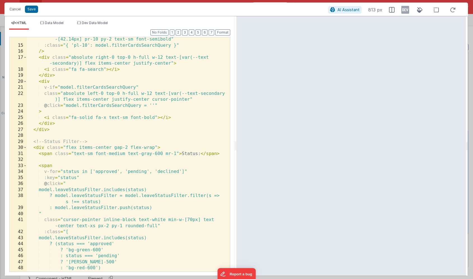
scroll to position [90, 0]
click at [60, 130] on div "class = "text-[#15192c] w-full border border-gray-300 rounded min-h -[42.14px] …" at bounding box center [128, 157] width 203 height 253
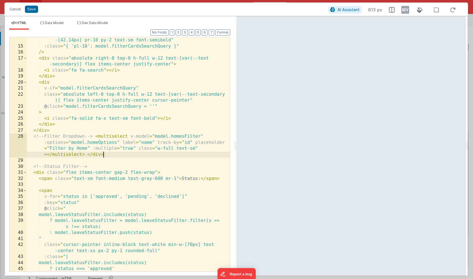
click at [62, 130] on div "class = "text-[#15192c] w-full border border-gray-300 rounded min-h -[42.14px] …" at bounding box center [128, 157] width 203 height 253
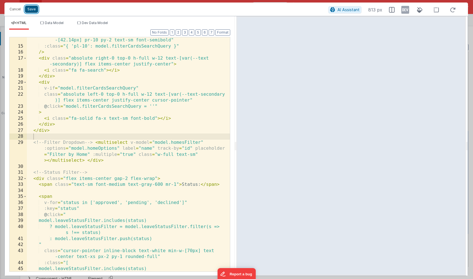
click at [31, 10] on button "Save" at bounding box center [31, 9] width 13 height 7
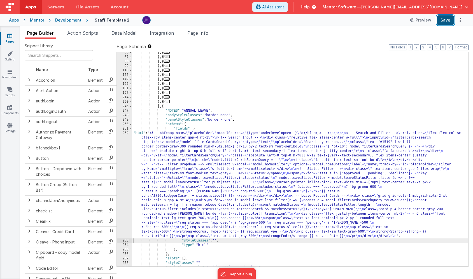
click at [445, 22] on button "Save" at bounding box center [445, 20] width 17 height 10
click at [121, 35] on span "Data Model" at bounding box center [123, 33] width 25 height 6
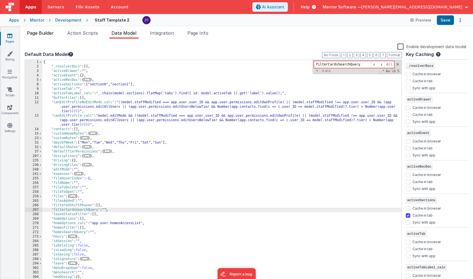
click at [44, 34] on span "Page Builder" at bounding box center [40, 33] width 27 height 6
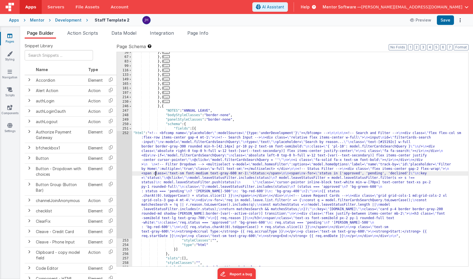
click at [155, 173] on div "} , { ... } , { ... } , { ... } , { ... } , { ... } , { ... } , { ... } , { ...…" at bounding box center [300, 161] width 336 height 223
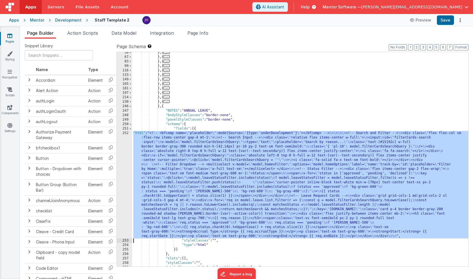
click at [122, 161] on div "252" at bounding box center [124, 185] width 15 height 108
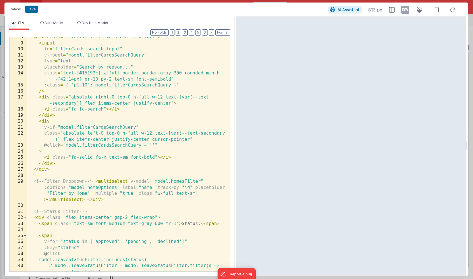
scroll to position [54, 0]
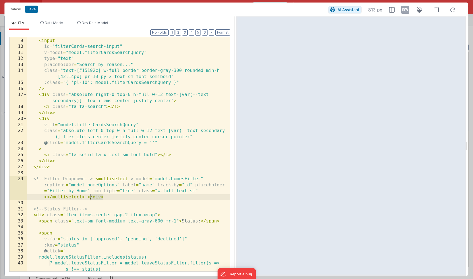
drag, startPoint x: 103, startPoint y: 197, endPoint x: 89, endPoint y: 198, distance: 14.6
click at [89, 198] on div "< div class = "relative flex items-center w-full" > < input id = "filterCards-s…" at bounding box center [128, 158] width 203 height 253
click at [31, 10] on button "Save" at bounding box center [31, 9] width 13 height 7
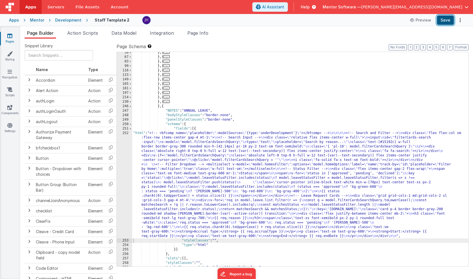
click at [447, 20] on button "Save" at bounding box center [445, 20] width 17 height 10
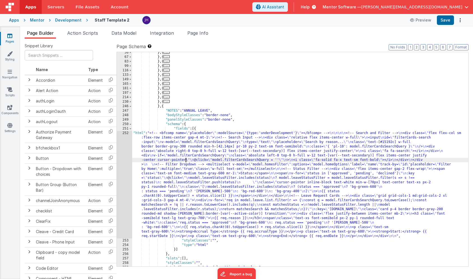
click at [186, 158] on div "} , { ... } , { ... } , { ... } , { ... } , { ... } , { ... } , { ... } , { ...…" at bounding box center [300, 161] width 336 height 223
click at [120, 153] on div "252" at bounding box center [124, 185] width 15 height 108
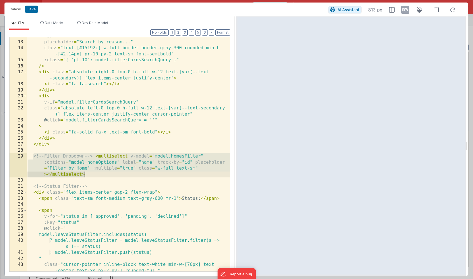
drag, startPoint x: 32, startPoint y: 156, endPoint x: 98, endPoint y: 173, distance: 68.2
click at [98, 173] on div "type = "text" placeholder = "Search by reason..." class = "text-[#15192c] w-ful…" at bounding box center [128, 159] width 203 height 253
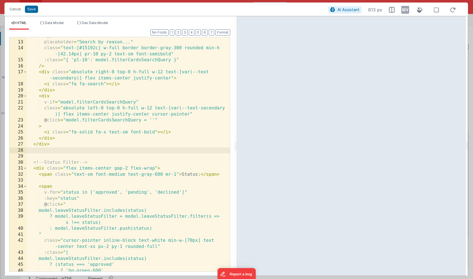
click at [130, 156] on div "type = "text" placeholder = "Search by reason..." class = "text-[#15192c] w-ful…" at bounding box center [128, 156] width 203 height 246
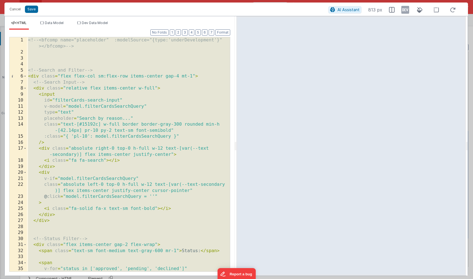
click at [92, 65] on div "<!-- <bfcomp name="placeholder" :modelSource="{type:'underDevelopment'}" ></bfc…" at bounding box center [128, 163] width 203 height 253
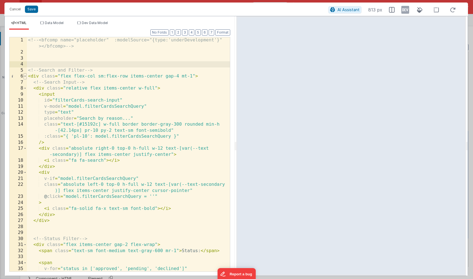
click at [26, 75] on span at bounding box center [25, 76] width 3 height 6
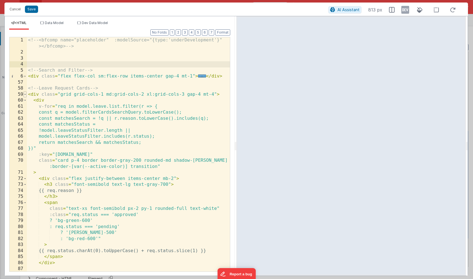
click at [26, 94] on span at bounding box center [25, 95] width 3 height 6
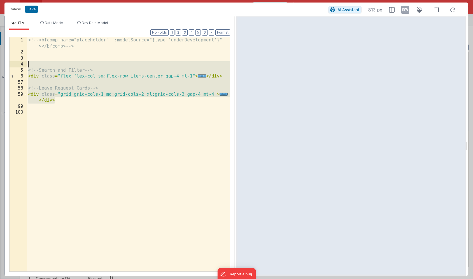
drag, startPoint x: 60, startPoint y: 101, endPoint x: 18, endPoint y: 65, distance: 55.2
click at [18, 65] on div "1 2 3 4 5 6 57 58 59 99 100 <!-- <bfcomp name="placeholder" :modelSource="{type…" at bounding box center [119, 154] width 221 height 235
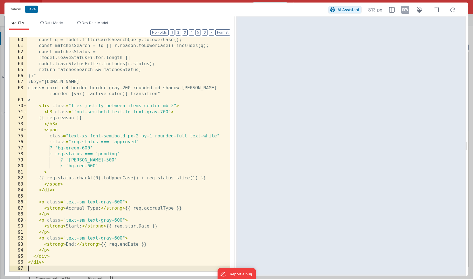
scroll to position [392, 0]
click at [32, 8] on button "Save" at bounding box center [31, 9] width 13 height 7
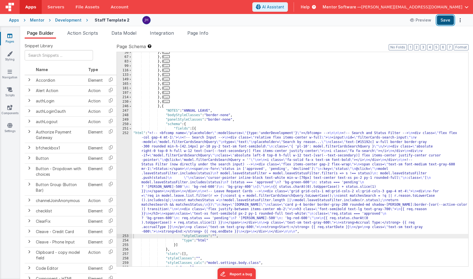
click at [445, 19] on button "Save" at bounding box center [445, 20] width 17 height 10
click at [195, 167] on div "} , { ... } , { ... } , { ... } , { ... } , { ... } , { ... } , { ... } , { ...…" at bounding box center [300, 161] width 336 height 223
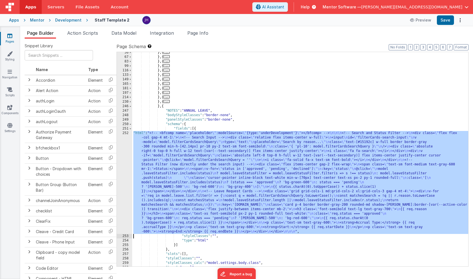
click at [123, 157] on div "252" at bounding box center [124, 182] width 15 height 103
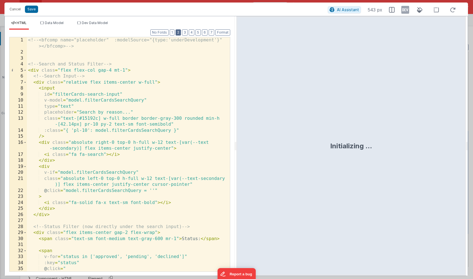
click at [178, 35] on button "2" at bounding box center [178, 32] width 5 height 6
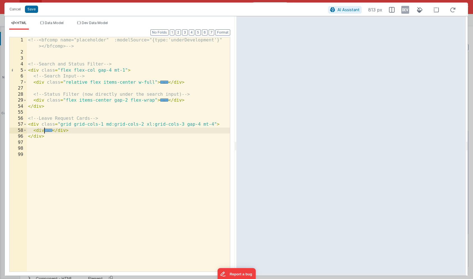
click at [48, 130] on span "..." at bounding box center [48, 130] width 8 height 3
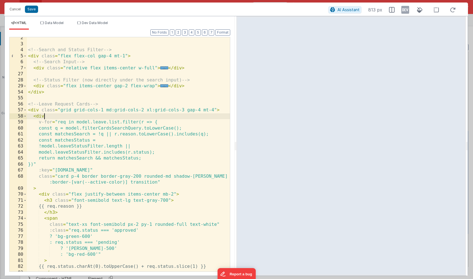
scroll to position [15, 0]
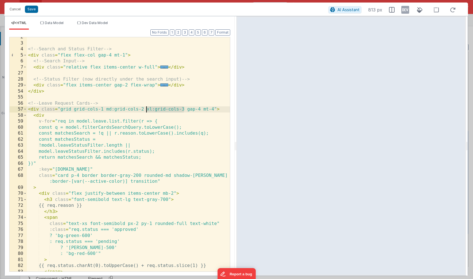
drag, startPoint x: 183, startPoint y: 109, endPoint x: 147, endPoint y: 108, distance: 36.1
click at [147, 108] on div "<!-- Search and Status Filter --> < div class = "flex flex-col gap-4 mt-1" > <!…" at bounding box center [128, 157] width 203 height 246
drag, startPoint x: 33, startPoint y: 9, endPoint x: 66, endPoint y: 9, distance: 33.3
click at [33, 9] on button "Save" at bounding box center [31, 9] width 13 height 7
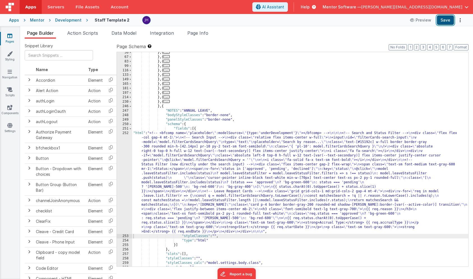
click at [449, 18] on button "Save" at bounding box center [445, 20] width 17 height 10
click at [197, 161] on div "} , { ... } , { ... } , { ... } , { ... } , { ... } , { ... } , { ... } , { ...…" at bounding box center [300, 161] width 336 height 223
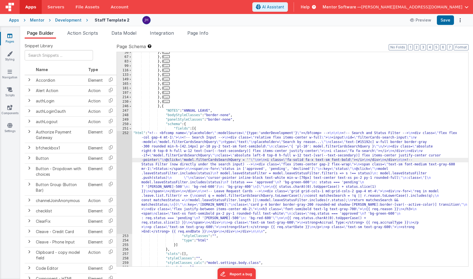
click at [126, 155] on div "252" at bounding box center [124, 182] width 15 height 103
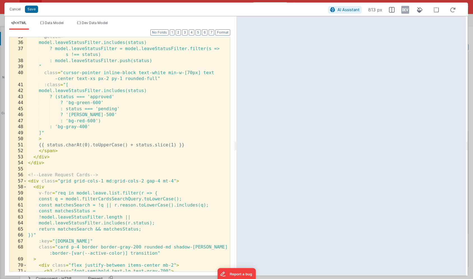
scroll to position [279, 0]
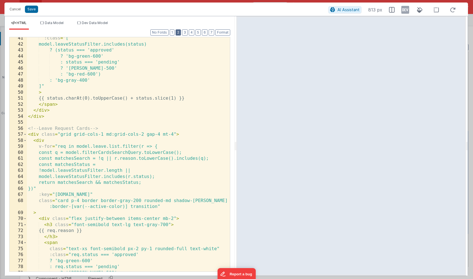
click at [181, 31] on button "2" at bounding box center [178, 32] width 5 height 6
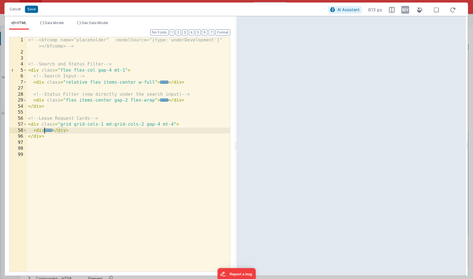
click at [48, 130] on span "..." at bounding box center [48, 130] width 8 height 3
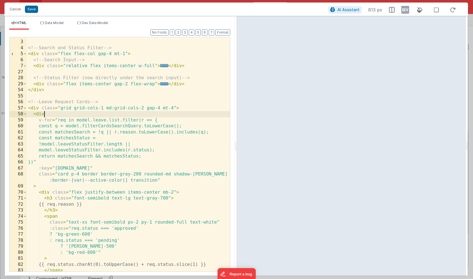
scroll to position [16, 0]
drag, startPoint x: 105, startPoint y: 108, endPoint x: 144, endPoint y: 107, distance: 38.9
click at [144, 107] on div "<!-- Search and Status Filter --> < div class = "flex flex-col gap-4 mt-1" > <!…" at bounding box center [128, 156] width 203 height 246
click at [30, 8] on button "Save" at bounding box center [31, 9] width 13 height 7
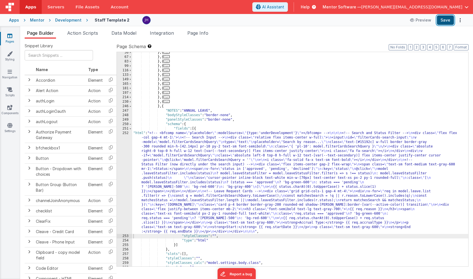
click at [450, 20] on button "Save" at bounding box center [445, 20] width 17 height 10
click at [8, 128] on link "Settings" at bounding box center [10, 128] width 20 height 11
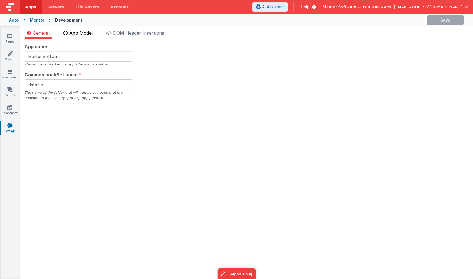
click at [78, 33] on span "App Model" at bounding box center [80, 33] width 23 height 6
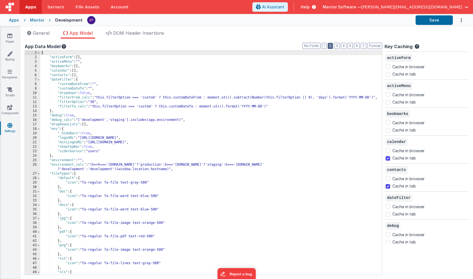
click at [332, 45] on button "2" at bounding box center [330, 46] width 5 height 6
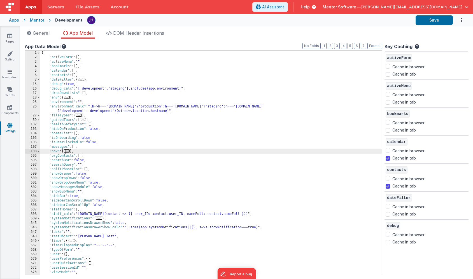
click at [70, 151] on span "..." at bounding box center [67, 151] width 6 height 3
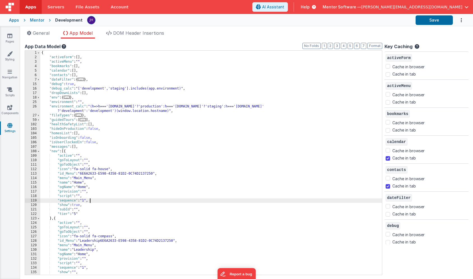
click at [187, 201] on div "{ "activeForm" : [ ] , "activeMenu" : "" , "bookmarks" : [ ] , "calendar" : [ ]…" at bounding box center [211, 167] width 342 height 233
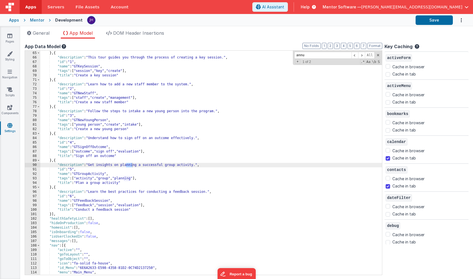
scroll to position [94, 0]
drag, startPoint x: 322, startPoint y: 54, endPoint x: 284, endPoint y: 54, distance: 37.5
click at [284, 54] on div ""title" : "Create a daily log" } , { "description" : "This tour guides you thro…" at bounding box center [211, 163] width 342 height 224
type input "Annual L"
click at [10, 126] on icon at bounding box center [9, 126] width 5 height 6
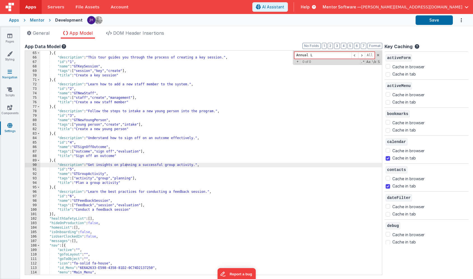
click at [8, 73] on icon at bounding box center [10, 72] width 4 height 6
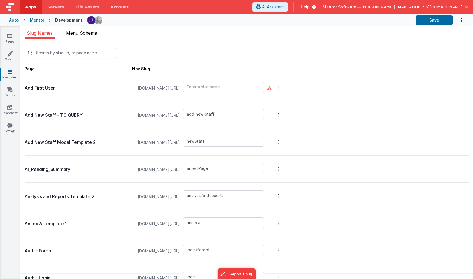
click at [82, 34] on span "Menu Schema" at bounding box center [81, 33] width 31 height 6
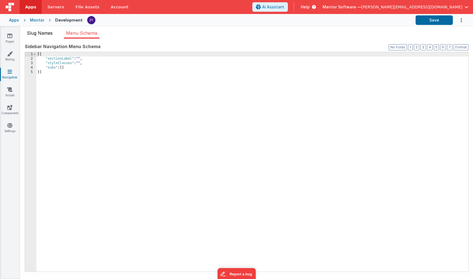
click at [43, 35] on span "Slug Names" at bounding box center [40, 33] width 26 height 6
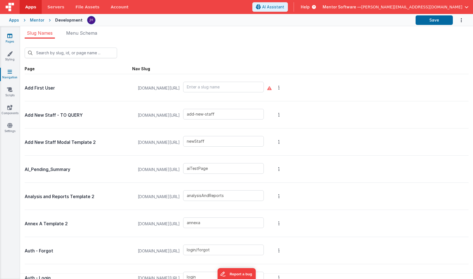
click at [11, 34] on icon at bounding box center [9, 36] width 5 height 6
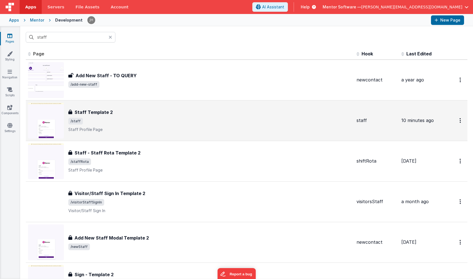
click at [89, 123] on span "/staff" at bounding box center [210, 121] width 284 height 7
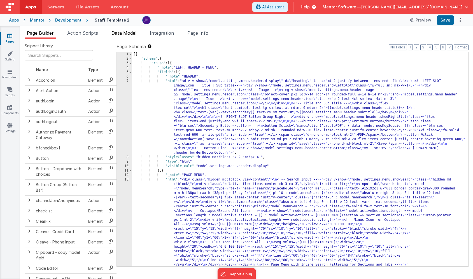
click at [130, 35] on span "Data Model" at bounding box center [123, 33] width 25 height 6
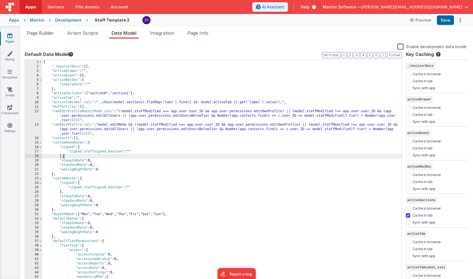
click at [173, 157] on div "{ "_resolverDocs" : [ ] , "activeDrawer" : "" , "activeEvent" : { } , "activeRe…" at bounding box center [221, 176] width 359 height 233
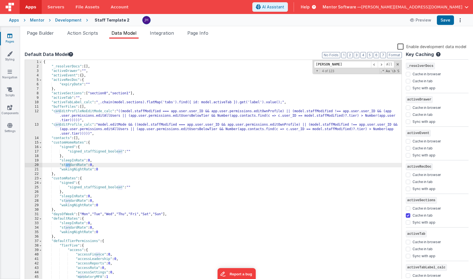
scroll to position [1232, 0]
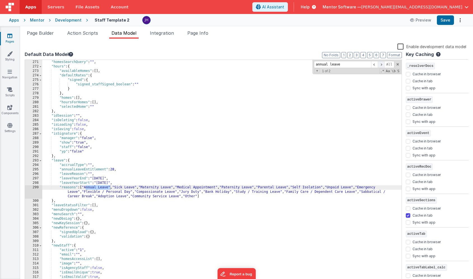
type input "annual leave"
click at [380, 65] on span at bounding box center [381, 64] width 7 height 7
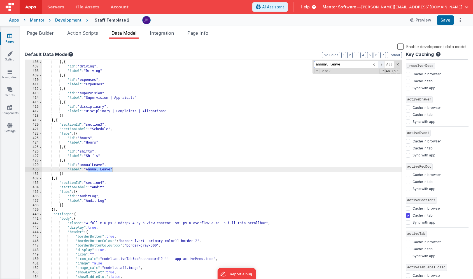
scroll to position [1846, 0]
click at [98, 171] on div "} , { "id" : "driving" , "label" : "Driving" } , { "id" : "expenses" , "label" …" at bounding box center [221, 172] width 359 height 224
click at [93, 170] on div "} , { "id" : "driving" , "label" : "Driving" } , { "id" : "expenses" , "label" …" at bounding box center [221, 176] width 359 height 233
click at [98, 169] on div "} , { "id" : "driving" , "label" : "Driving" } , { "id" : "expenses" , "label" …" at bounding box center [221, 176] width 359 height 233
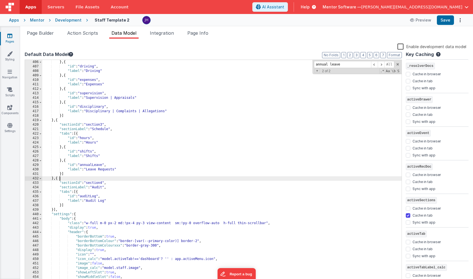
click at [133, 179] on div "} , { "id" : "driving" , "label" : "Driving" } , { "id" : "expenses" , "label" …" at bounding box center [221, 176] width 359 height 233
click at [444, 24] on button "Save" at bounding box center [445, 20] width 17 height 10
click at [48, 33] on span "Page Builder" at bounding box center [40, 33] width 27 height 6
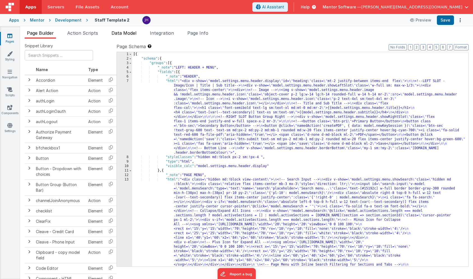
click at [116, 33] on span "Data Model" at bounding box center [123, 33] width 25 height 6
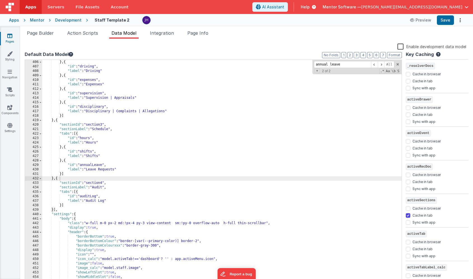
click at [119, 36] on li "Data Model" at bounding box center [123, 34] width 29 height 9
click at [350, 55] on button "2" at bounding box center [349, 55] width 5 height 6
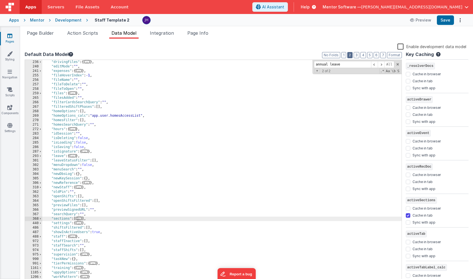
scroll to position [103, 0]
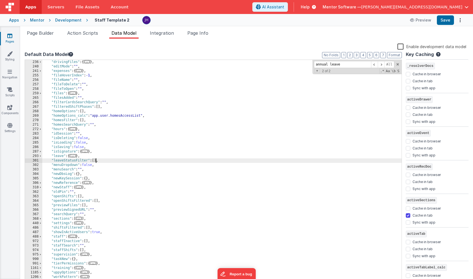
click at [96, 160] on div ""drivingFiles" : { ... } , "editMode" : "" , "expenses" : { ... } , "fileHoverI…" at bounding box center [221, 176] width 359 height 233
click at [153, 162] on div ""drivingFiles" : { ... } , "editMode" : "" , "expenses" : { ... } , "fileHoverI…" at bounding box center [221, 176] width 359 height 233
click at [97, 160] on div ""drivingFiles" : { ... } , "editMode" : "" , "expenses" : { ... } , "fileHoverI…" at bounding box center [221, 176] width 359 height 233
click at [114, 160] on div ""drivingFiles" : { ... } , "editMode" : "" , "expenses" : { ... } , "fileHoverI…" at bounding box center [221, 176] width 359 height 233
click at [449, 20] on button "Save" at bounding box center [445, 20] width 17 height 10
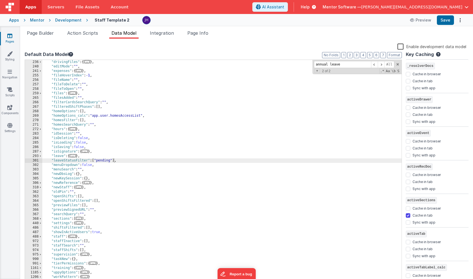
click at [40, 29] on div "Page Builder Action Scripts Data Model Integration Page Info Snippet Library Na…" at bounding box center [246, 152] width 453 height 253
click at [41, 35] on span "Page Builder" at bounding box center [40, 33] width 27 height 6
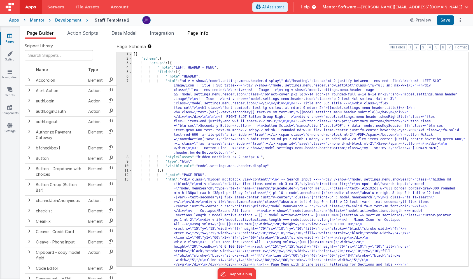
click at [199, 33] on span "Page Info" at bounding box center [197, 33] width 21 height 6
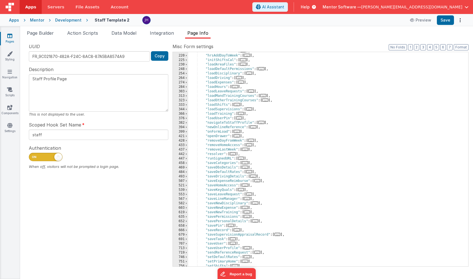
scroll to position [167, 0]
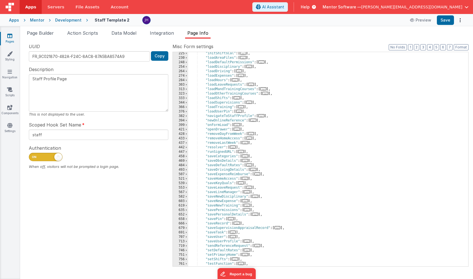
click at [252, 187] on span "..." at bounding box center [249, 187] width 6 height 3
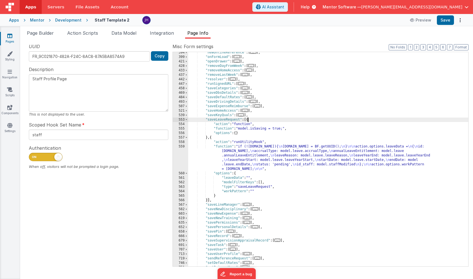
scroll to position [235, 0]
click at [244, 153] on div ""newOnlineReference" : [ ... ] , "onFormLoad" : [ ... ] , "openDrawer" : [ ... …" at bounding box center [328, 161] width 280 height 223
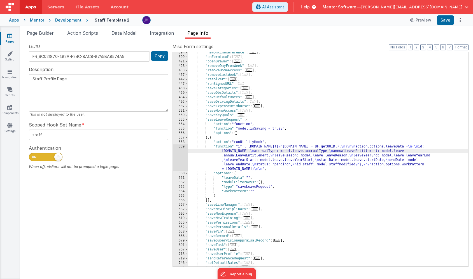
click at [179, 155] on div "559" at bounding box center [180, 157] width 15 height 27
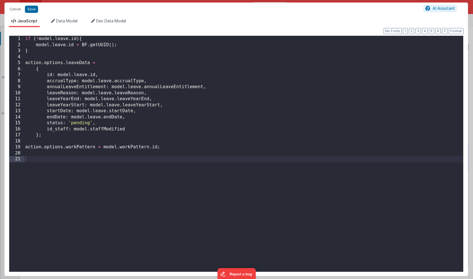
click at [135, 129] on div "if ( ! model . leave . id ) { model . leave . id = BF . getUUID ( ) ; } action …" at bounding box center [243, 160] width 439 height 248
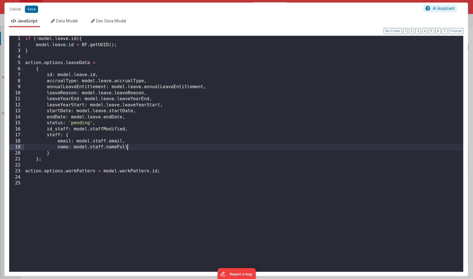
click at [122, 154] on div "if ( ! model . leave . id ) { model . leave . id = BF . getUUID ( ) ; } action …" at bounding box center [243, 160] width 439 height 248
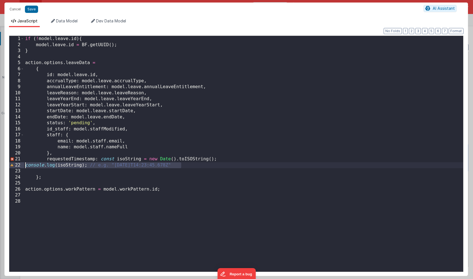
drag, startPoint x: 185, startPoint y: 165, endPoint x: 22, endPoint y: 167, distance: 162.1
click at [22, 167] on div "1 2 3 4 5 6 7 8 9 10 11 12 13 14 15 16 17 18 19 20 21 22 23 24 25 26 27 28 if (…" at bounding box center [236, 154] width 454 height 237
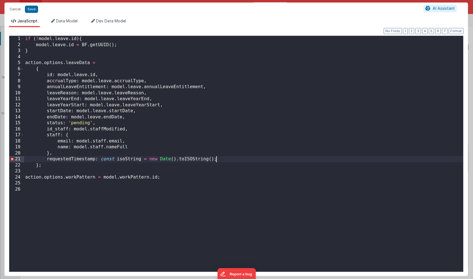
click at [71, 159] on div "if ( ! model . leave . id ) { model . leave . id = BF . getUUID ( ) ; } action …" at bounding box center [243, 160] width 439 height 248
drag, startPoint x: 140, startPoint y: 160, endPoint x: 101, endPoint y: 160, distance: 39.2
click at [101, 160] on div "if ( ! model . leave . id ) { model . leave . id = BF . getUUID ( ) ; } action …" at bounding box center [243, 160] width 439 height 248
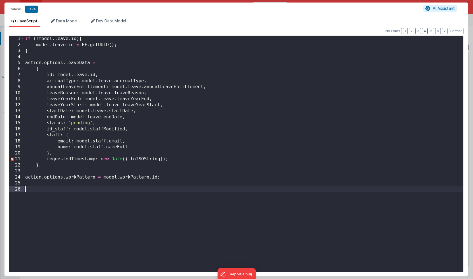
click at [173, 189] on div "if ( ! model . leave . id ) { model . leave . id = BF . getUUID ( ) ; } action …" at bounding box center [243, 160] width 439 height 248
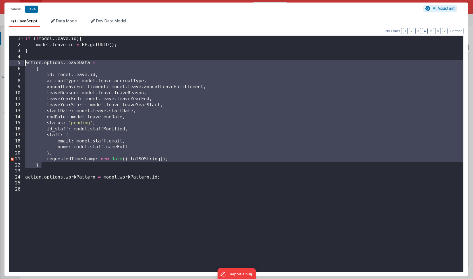
drag, startPoint x: 50, startPoint y: 165, endPoint x: 22, endPoint y: 65, distance: 104.8
click at [22, 65] on div "1 2 3 4 5 6 7 8 9 10 11 12 13 14 15 16 17 18 19 20 21 22 23 24 25 26 if ( ! mod…" at bounding box center [236, 154] width 454 height 237
click at [168, 159] on div "if ( ! model . leave . id ) { model . leave . id = BF . getUUID ( ) ; } action …" at bounding box center [243, 160] width 439 height 248
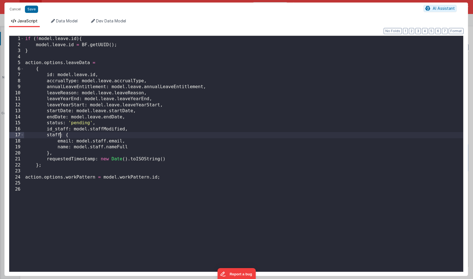
click at [60, 135] on div "if ( ! model . leave . id ) { model . leave . id = BF . getUUID ( ) ; } action …" at bounding box center [243, 160] width 439 height 248
click at [76, 160] on div "if ( ! model . leave . id ) { model . leave . id = BF . getUUID ( ) ; } action …" at bounding box center [243, 160] width 439 height 248
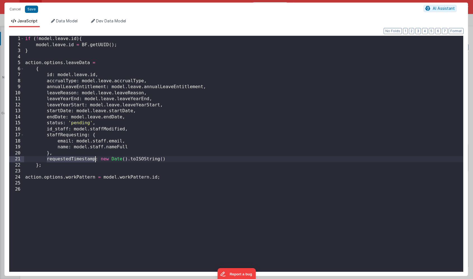
click at [76, 160] on div "if ( ! model . leave . id ) { model . leave . id = BF . getUUID ( ) ; } action …" at bounding box center [243, 160] width 439 height 248
click at [33, 10] on button "Save" at bounding box center [31, 9] width 13 height 7
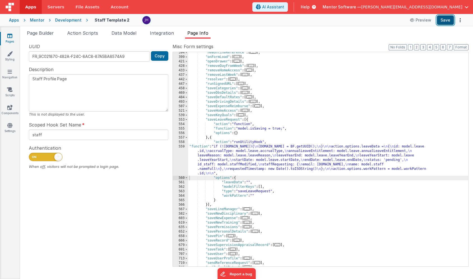
click at [446, 19] on button "Save" at bounding box center [445, 20] width 17 height 10
click at [247, 159] on div ""newOnlineReference" : [ ... ] , "onFormLoad" : [ ... ] , "openDrawer" : [ ... …" at bounding box center [328, 161] width 280 height 223
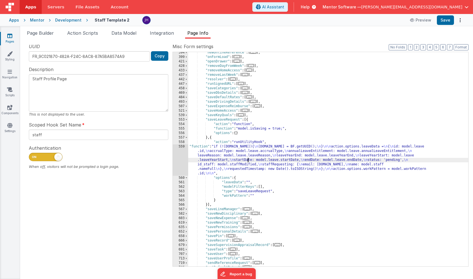
click at [247, 152] on div ""newOnlineReference" : [ ... ] , "onFormLoad" : [ ... ] , "openDrawer" : [ ... …" at bounding box center [328, 161] width 280 height 223
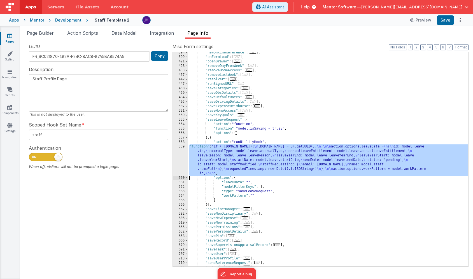
click at [182, 157] on div "559" at bounding box center [180, 159] width 15 height 31
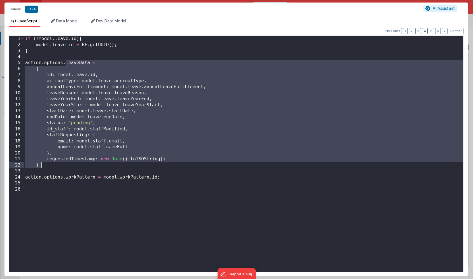
drag, startPoint x: 66, startPoint y: 64, endPoint x: 55, endPoint y: 165, distance: 102.5
click at [55, 165] on div "if ( ! model . leave . id ) { model . leave . id = BF . getUUID ( ) ; } action …" at bounding box center [243, 160] width 439 height 248
click at [30, 11] on button "Save" at bounding box center [31, 9] width 13 height 7
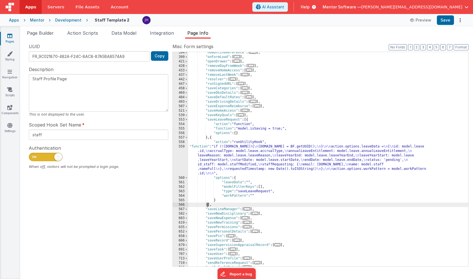
click at [208, 205] on div ""newOnlineReference" : [ ... ] , "onFormLoad" : [ ... ] , "openDrawer" : [ ... …" at bounding box center [328, 161] width 280 height 223
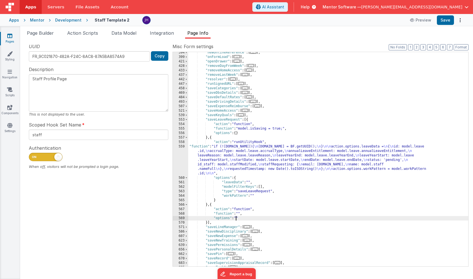
click at [237, 213] on div ""newOnlineReference" : [ ... ] , "onFormLoad" : [ ... ] , "openDrawer" : [ ... …" at bounding box center [328, 161] width 280 height 223
click at [181, 213] on div "568" at bounding box center [180, 214] width 15 height 4
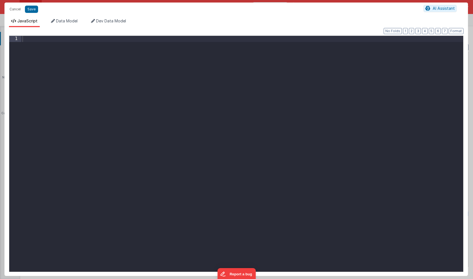
click at [190, 123] on div at bounding box center [242, 160] width 442 height 248
paste textarea
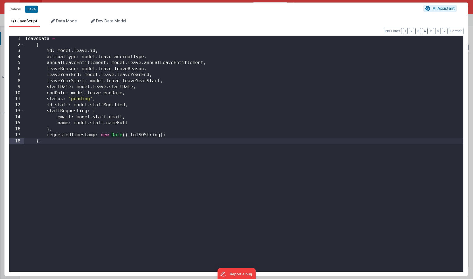
click at [25, 39] on div "leaveData = { id : model . leave . id , accrualType : model . leave . accrualTy…" at bounding box center [243, 160] width 439 height 248
click at [65, 39] on div "model . leaveData = { id : model . leave . id , accrualType : model . leave . a…" at bounding box center [243, 160] width 439 height 248
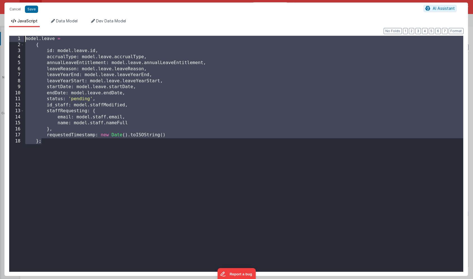
drag, startPoint x: 44, startPoint y: 141, endPoint x: 15, endPoint y: 41, distance: 104.7
click at [15, 41] on div "1 2 3 4 5 6 7 8 9 10 11 12 13 14 15 16 17 18 model . leave = { id : model . lea…" at bounding box center [236, 154] width 454 height 237
click at [74, 147] on div "model . leave = { id : model . leave . id , accrualType : model . leave . accru…" at bounding box center [243, 160] width 439 height 248
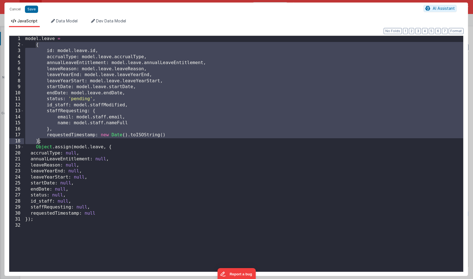
drag, startPoint x: 36, startPoint y: 45, endPoint x: 39, endPoint y: 141, distance: 96.4
click at [39, 141] on div "model . leave = { id : model . leave . id , accrualType : model . leave . accru…" at bounding box center [243, 160] width 439 height 248
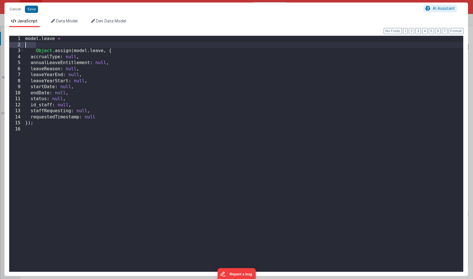
drag, startPoint x: 39, startPoint y: 43, endPoint x: 14, endPoint y: 43, distance: 24.9
click at [14, 43] on div "1 2 3 4 5 6 7 8 9 10 11 12 13 14 15 16 model . leave = Object . assign ( model …" at bounding box center [236, 154] width 454 height 237
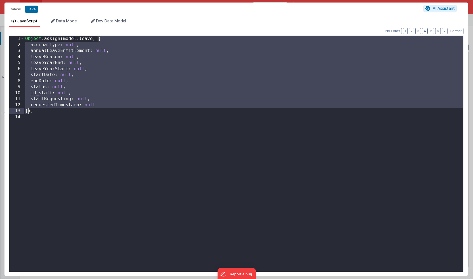
drag, startPoint x: 98, startPoint y: 38, endPoint x: 29, endPoint y: 111, distance: 100.4
click at [29, 111] on div "Object . assign ( model . leave , { accrualType : null , annualLeaveEntitlement…" at bounding box center [243, 160] width 439 height 248
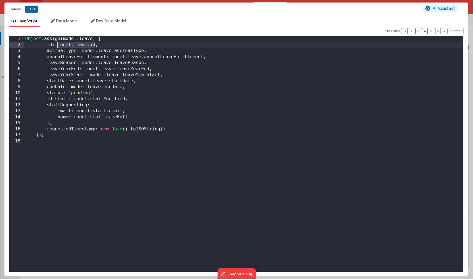
drag, startPoint x: 95, startPoint y: 46, endPoint x: 57, endPoint y: 46, distance: 38.4
click at [57, 46] on div "Object . assign ( model . leave , { id : model . leave . id , accrualType : mod…" at bounding box center [243, 160] width 439 height 248
drag, startPoint x: 81, startPoint y: 51, endPoint x: 143, endPoint y: 51, distance: 61.9
click at [143, 51] on div "Object . assign ( model . leave , { id : "" , accrualType : model . leave . acc…" at bounding box center [243, 160] width 439 height 248
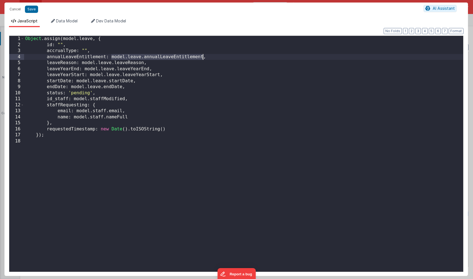
drag, startPoint x: 111, startPoint y: 57, endPoint x: 203, endPoint y: 55, distance: 91.9
click at [203, 55] on div "Object . assign ( model . leave , { id : "" , accrualType : "" , annualLeaveEnt…" at bounding box center [243, 160] width 439 height 248
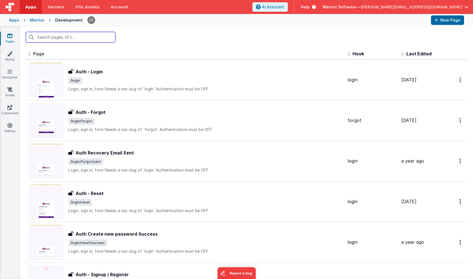
click at [74, 38] on input "text" at bounding box center [71, 37] width 90 height 11
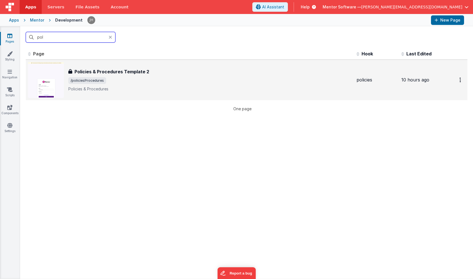
type input "pol"
click at [114, 75] on h3 "Policies & Procedures Template 2" at bounding box center [111, 71] width 75 height 7
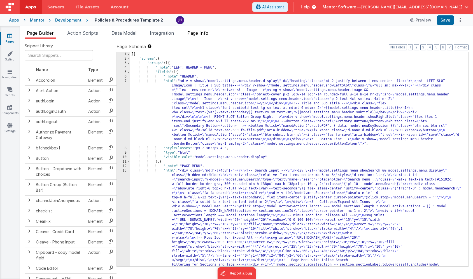
click at [196, 33] on span "Page Info" at bounding box center [197, 33] width 21 height 6
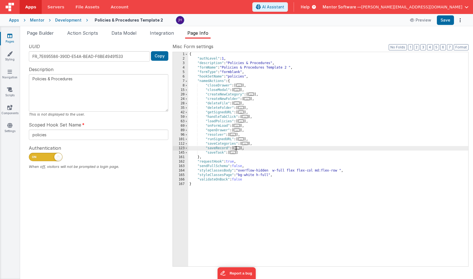
click at [240, 148] on span "..." at bounding box center [237, 147] width 6 height 3
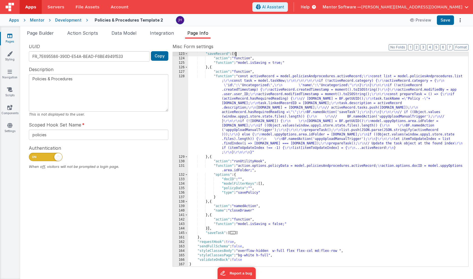
scroll to position [95, 0]
click at [255, 167] on div ""saveRecord" : [{ "action" : "function" , "function" : "model.isSaving = true;"…" at bounding box center [328, 163] width 280 height 223
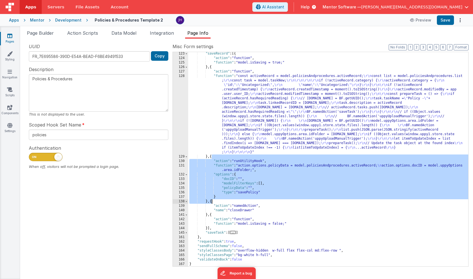
drag, startPoint x: 212, startPoint y: 158, endPoint x: 211, endPoint y: 202, distance: 44.0
click at [211, 202] on div ""saveRecord" : [{ "action" : "function" , "function" : "model.isSaving = true;"…" at bounding box center [328, 163] width 280 height 223
click at [13, 37] on link "Pages" at bounding box center [10, 38] width 20 height 11
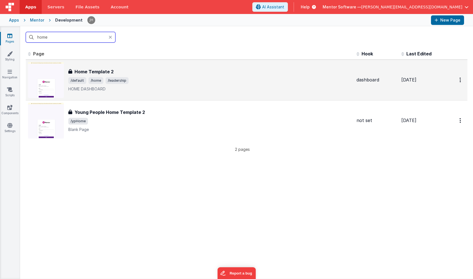
type input "home"
click at [132, 84] on div "Home Template 2 Home Template 2 /default /home /leadership HOME DASHBOARD" at bounding box center [210, 80] width 284 height 24
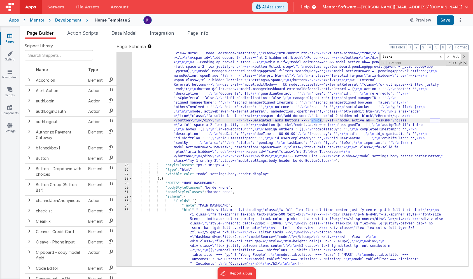
scroll to position [465, 0]
type input "tasks"
click at [449, 56] on span at bounding box center [447, 56] width 7 height 7
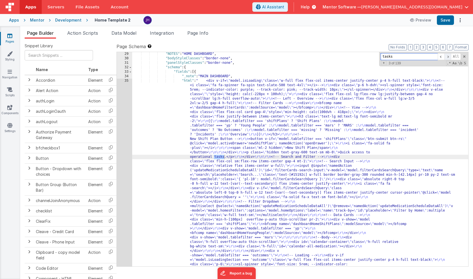
click at [448, 56] on span at bounding box center [447, 56] width 7 height 7
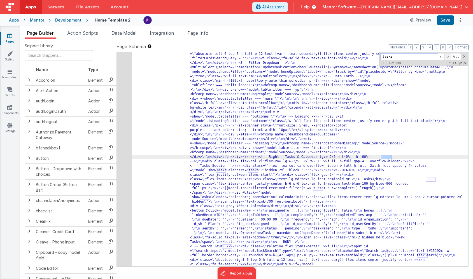
scroll to position [644, 0]
click at [448, 56] on span at bounding box center [447, 56] width 7 height 7
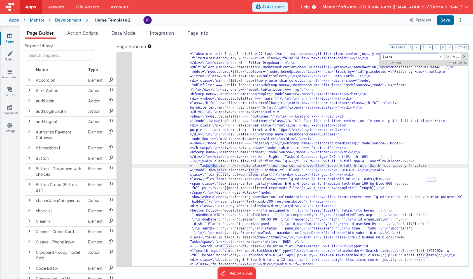
click at [448, 56] on span at bounding box center [447, 56] width 7 height 7
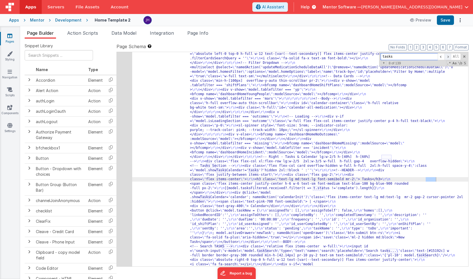
click at [448, 56] on span at bounding box center [447, 56] width 7 height 7
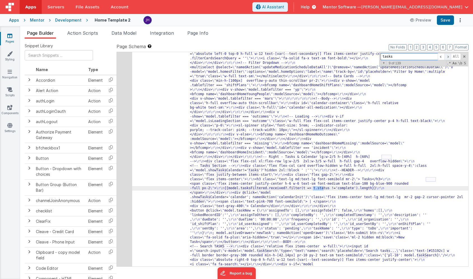
click at [448, 56] on span at bounding box center [447, 56] width 7 height 7
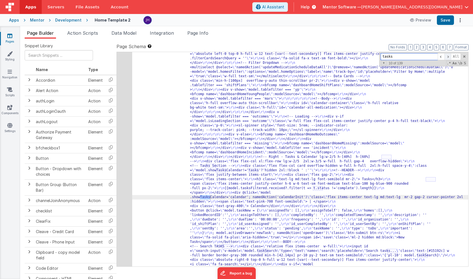
click at [448, 56] on span at bounding box center [447, 56] width 7 height 7
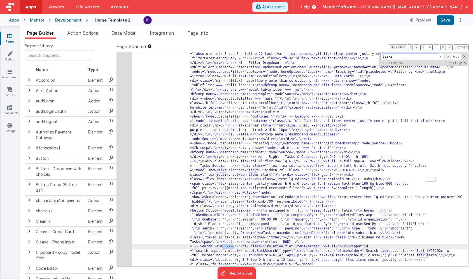
click at [448, 56] on span at bounding box center [447, 56] width 7 height 7
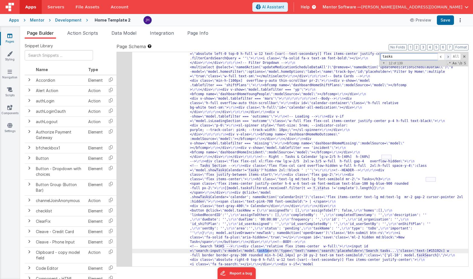
click at [448, 56] on span at bounding box center [447, 56] width 7 height 7
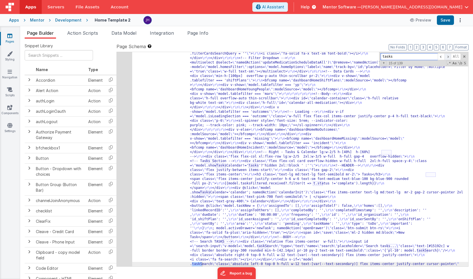
click at [448, 56] on span at bounding box center [447, 56] width 7 height 7
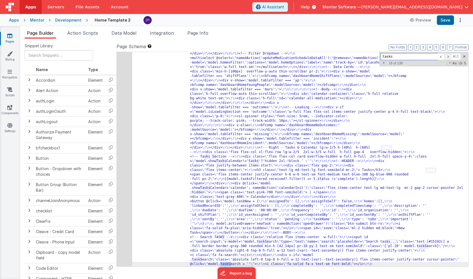
click at [448, 56] on span at bounding box center [447, 56] width 7 height 7
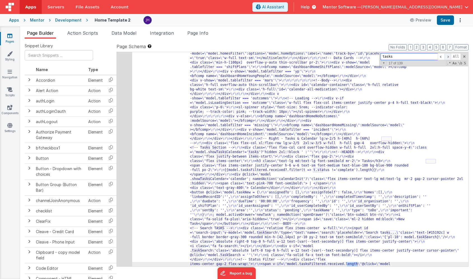
click at [448, 56] on span at bounding box center [447, 56] width 7 height 7
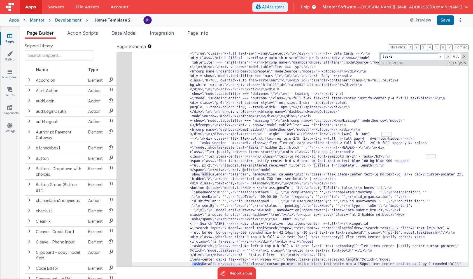
click at [448, 56] on span at bounding box center [447, 56] width 7 height 7
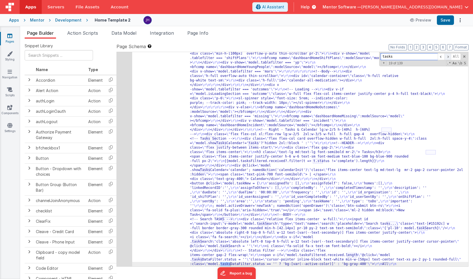
click at [448, 56] on span at bounding box center [447, 56] width 7 height 7
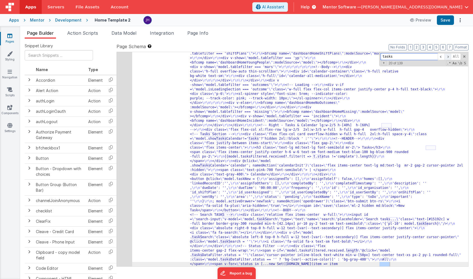
click at [448, 56] on span at bounding box center [447, 56] width 7 height 7
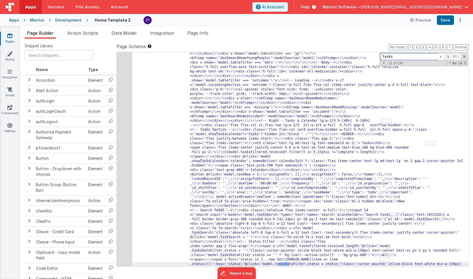
click at [448, 56] on span at bounding box center [447, 56] width 7 height 7
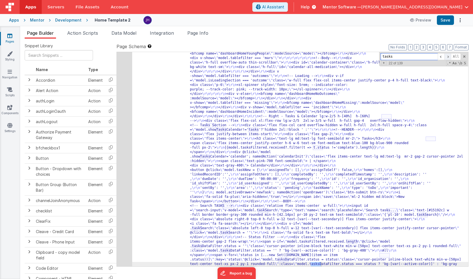
click at [448, 56] on span at bounding box center [447, 56] width 7 height 7
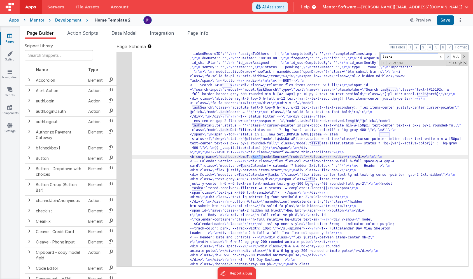
click at [448, 56] on span at bounding box center [447, 56] width 7 height 7
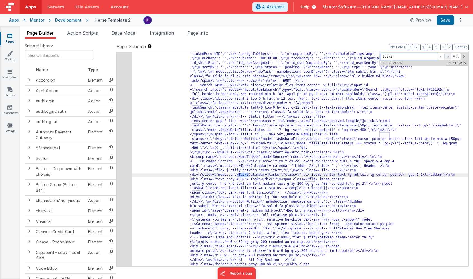
click at [448, 56] on span at bounding box center [447, 56] width 7 height 7
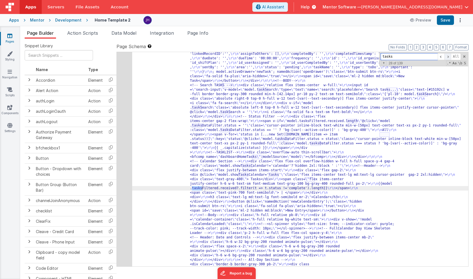
click at [448, 56] on span at bounding box center [447, 56] width 7 height 7
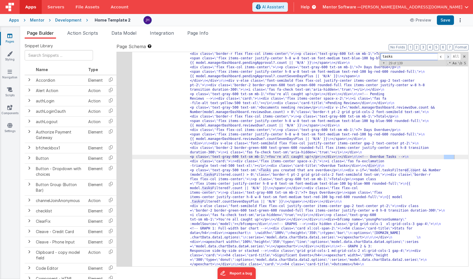
scroll to position [1034, 0]
click at [448, 56] on span at bounding box center [447, 56] width 7 height 7
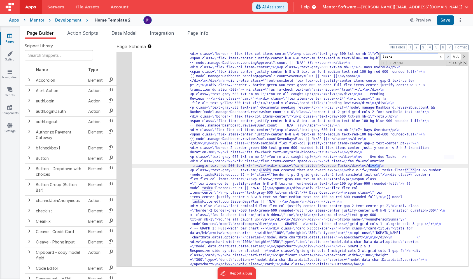
click at [448, 56] on span at bounding box center [447, 56] width 7 height 7
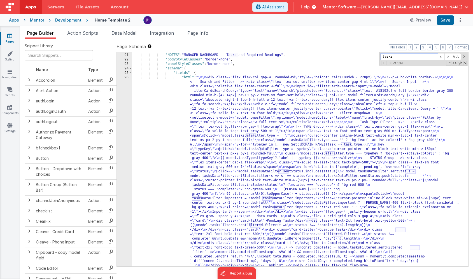
scroll to position [1901, 0]
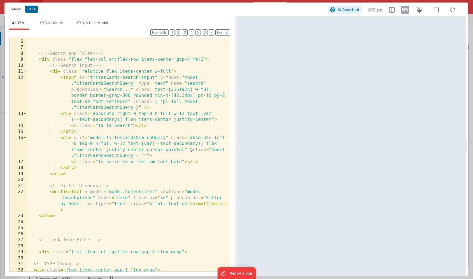
scroll to position [34, 0]
click at [131, 108] on div "<!-- Search and Filter --> < div class = "flex flex-col sm:flex-row items-cente…" at bounding box center [128, 156] width 203 height 246
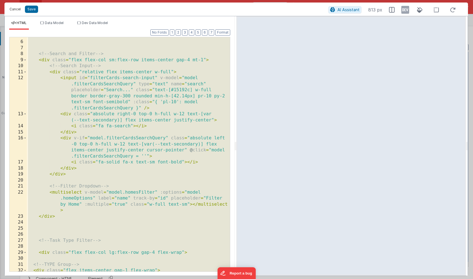
click at [15, 9] on button "Cancel" at bounding box center [15, 9] width 17 height 8
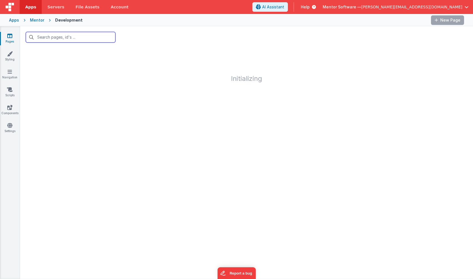
click at [68, 37] on input "text" at bounding box center [71, 37] width 90 height 11
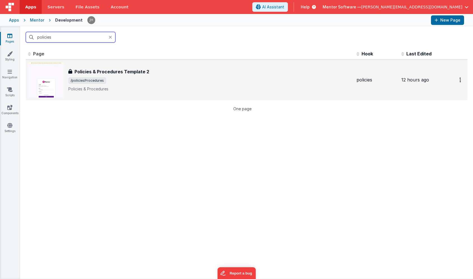
type input "policies"
click at [85, 91] on p "Policies & Procedures" at bounding box center [210, 89] width 284 height 6
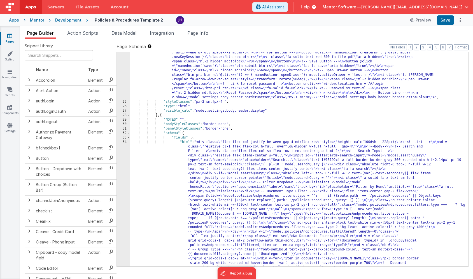
scroll to position [586, 0]
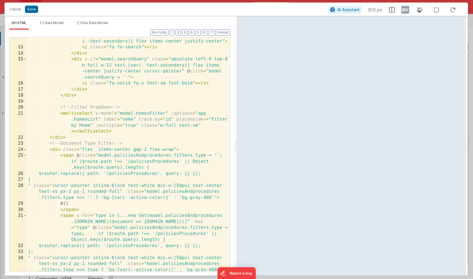
scroll to position [113, 0]
click at [10, 10] on button "Cancel" at bounding box center [15, 9] width 17 height 8
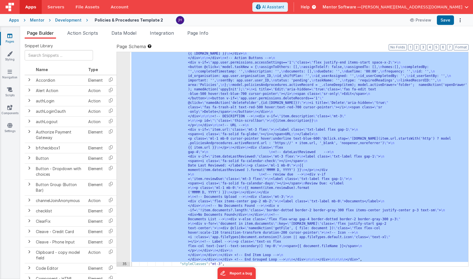
click at [215, 87] on div ""html" : "<div class= \" flex flex-col justify-between gap-4 md:flex-row \" sty…" at bounding box center [299, 192] width 338 height 577
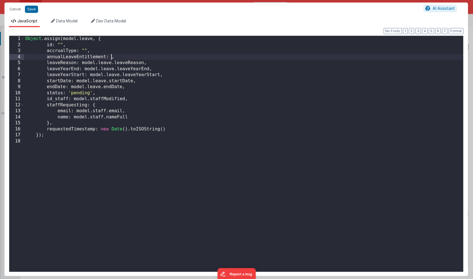
scroll to position [235, 0]
drag, startPoint x: 144, startPoint y: 64, endPoint x: 82, endPoint y: 64, distance: 62.2
click at [82, 64] on div "Object . assign ( model . leave , { id : "" , accrualType : "" , annualLeaveEnt…" at bounding box center [243, 160] width 439 height 248
click at [90, 69] on div "Object . assign ( model . leave , { id : "" , accrualType : "" , annualLeaveEnt…" at bounding box center [243, 160] width 439 height 248
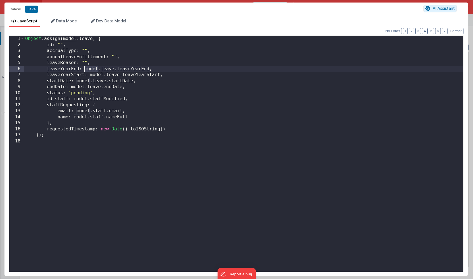
click at [125, 69] on div "Object . assign ( model . leave , { id : "" , accrualType : "" , annualLeaveEnt…" at bounding box center [243, 160] width 439 height 248
click at [148, 69] on div "Object . assign ( model . leave , { id : "" , accrualType : "" , annualLeaveEnt…" at bounding box center [243, 160] width 439 height 248
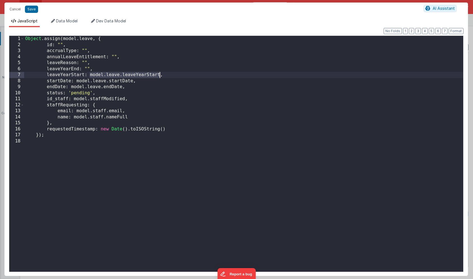
drag, startPoint x: 90, startPoint y: 74, endPoint x: 159, endPoint y: 74, distance: 68.6
click at [159, 74] on div "Object . assign ( model . leave , { id : "" , accrualType : "" , annualLeaveEnt…" at bounding box center [243, 160] width 439 height 248
drag, startPoint x: 133, startPoint y: 81, endPoint x: 76, endPoint y: 83, distance: 56.6
click at [76, 83] on div "Object . assign ( model . leave , { id : "" , accrualType : "" , annualLeaveEnt…" at bounding box center [243, 160] width 439 height 248
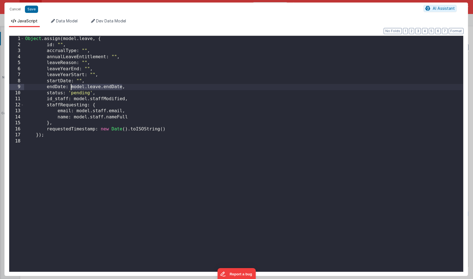
drag, startPoint x: 122, startPoint y: 87, endPoint x: 72, endPoint y: 87, distance: 50.1
click at [72, 87] on div "Object . assign ( model . leave , { id : "" , accrualType : "" , annualLeaveEnt…" at bounding box center [243, 160] width 439 height 248
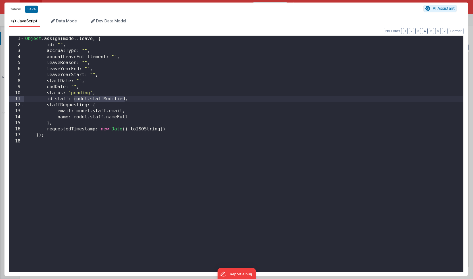
drag, startPoint x: 125, startPoint y: 99, endPoint x: 74, endPoint y: 99, distance: 50.4
click at [74, 99] on div "Object . assign ( model . leave , { id : "" , accrualType : "" , annualLeaveEnt…" at bounding box center [243, 160] width 439 height 248
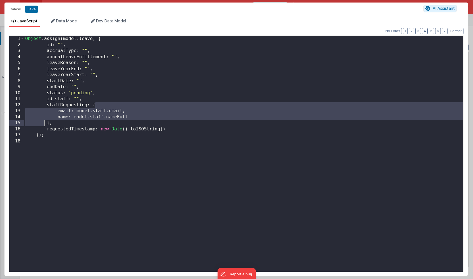
drag, startPoint x: 95, startPoint y: 106, endPoint x: 45, endPoint y: 124, distance: 54.2
click at [45, 124] on div "Object . assign ( model . leave , { id : "" , accrualType : "" , annualLeaveEnt…" at bounding box center [243, 160] width 439 height 248
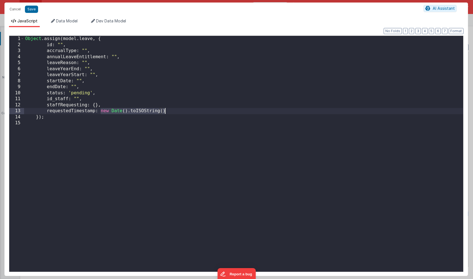
drag, startPoint x: 100, startPoint y: 111, endPoint x: 173, endPoint y: 110, distance: 73.4
click at [173, 110] on div "Object . assign ( model . leave , { id : "" , accrualType : "" , annualLeaveEnt…" at bounding box center [243, 160] width 439 height 248
click at [30, 9] on button "Save" at bounding box center [31, 9] width 13 height 7
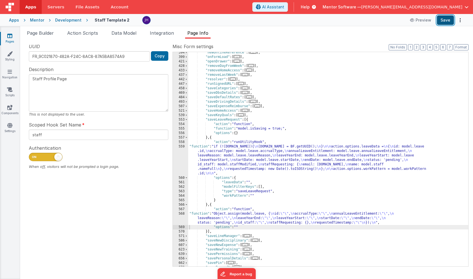
click at [448, 19] on button "Save" at bounding box center [445, 20] width 17 height 10
click at [43, 33] on span "Page Builder" at bounding box center [40, 33] width 27 height 6
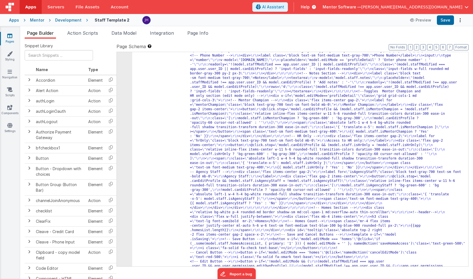
scroll to position [1793, 0]
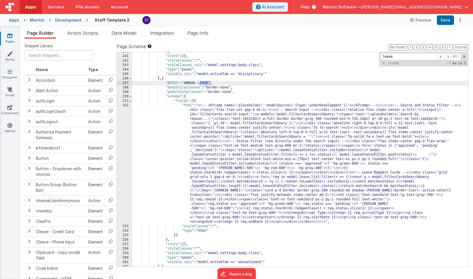
scroll to position [5797, 0]
type input "leave"
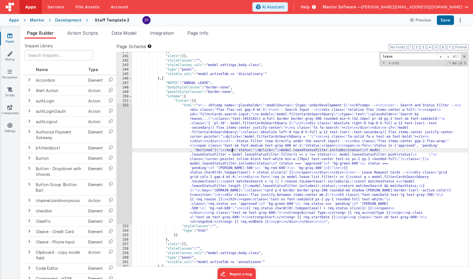
click at [232, 150] on div "} , "slots" : [ ] , "styleClasses" : "" , "styleClasses_calc" : "model.settings…" at bounding box center [300, 161] width 336 height 223
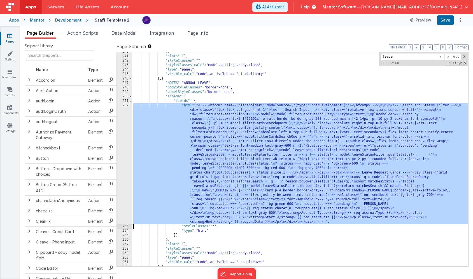
click at [127, 138] on div "252" at bounding box center [124, 163] width 15 height 121
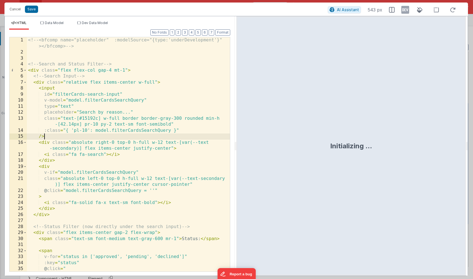
click at [127, 138] on div "<!-- <bfcomp name="placeholder" :modelSource="{type:'underDevelopment'}" ></bfc…" at bounding box center [128, 163] width 203 height 253
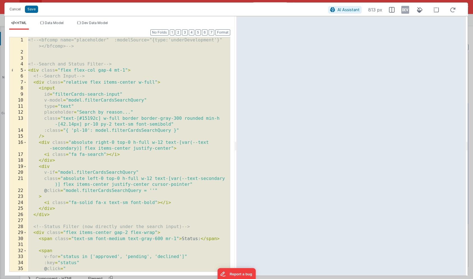
click at [159, 110] on div "<!-- <bfcomp name="placeholder" :modelSource="{type:'underDevelopment'}" ></bfc…" at bounding box center [128, 163] width 203 height 253
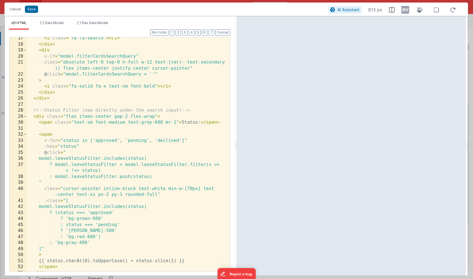
scroll to position [127, 0]
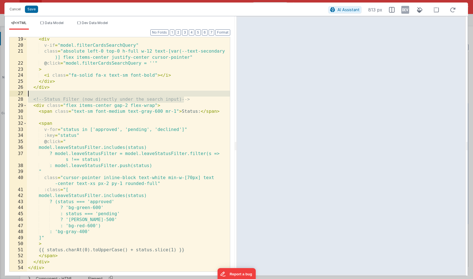
drag, startPoint x: 184, startPoint y: 99, endPoint x: 92, endPoint y: 96, distance: 92.7
click at [92, 96] on div "< div v-if = "model.filterCardsSearchQuery" class = "absolute left-0 top-0 h-fu…" at bounding box center [128, 159] width 203 height 246
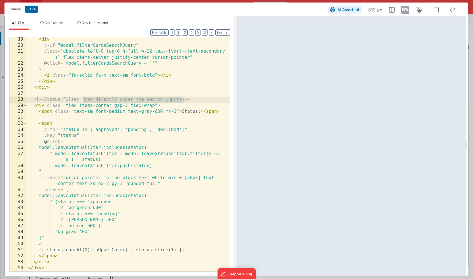
drag, startPoint x: 183, startPoint y: 100, endPoint x: 85, endPoint y: 98, distance: 98.0
click at [85, 98] on div "< div v-if = "model.filterCardsSearchQuery" class = "absolute left-0 top-0 h-fu…" at bounding box center [128, 159] width 203 height 246
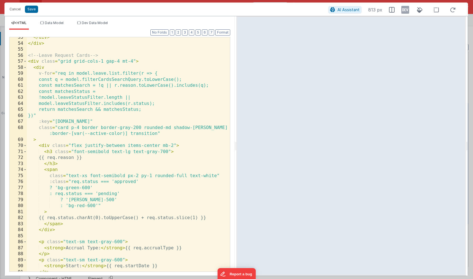
scroll to position [352, 0]
click at [25, 61] on span at bounding box center [25, 62] width 3 height 6
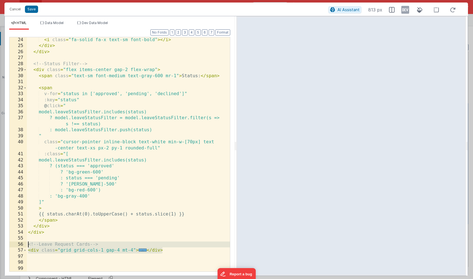
drag, startPoint x: 163, startPoint y: 250, endPoint x: 24, endPoint y: 244, distance: 139.0
click at [24, 244] on div "24 25 26 27 28 29 30 31 32 33 34 35 36 37 38 39 40 41 42 43 44 45 46 47 48 49 5…" at bounding box center [119, 154] width 221 height 235
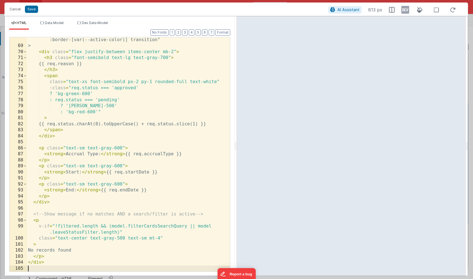
scroll to position [446, 0]
click at [29, 9] on button "Save" at bounding box center [31, 9] width 13 height 7
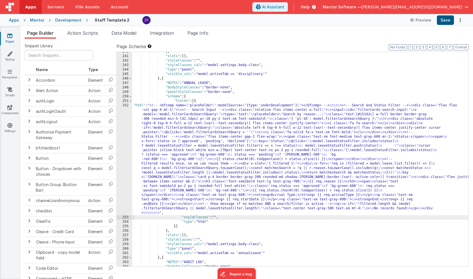
scroll to position [5801, 0]
click at [445, 21] on button "Save" at bounding box center [445, 20] width 17 height 10
click at [172, 141] on div "} , "slots" : [ ] , "styleClasses" : "" , "styleClasses_calc" : "model.settings…" at bounding box center [300, 161] width 336 height 223
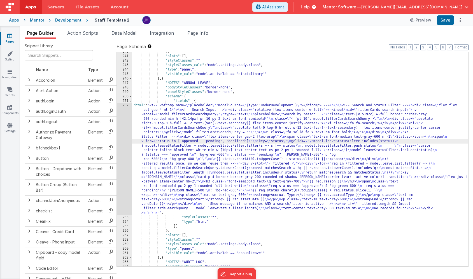
click at [125, 138] on div "252" at bounding box center [124, 159] width 15 height 112
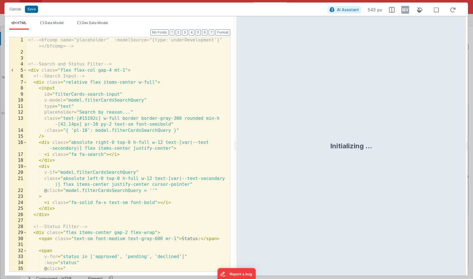
click at [125, 136] on div "<!-- <bfcomp name="placeholder" :modelSource="{type:'underDevelopment'}" ></bfc…" at bounding box center [128, 163] width 203 height 253
click at [179, 32] on button "2" at bounding box center [178, 32] width 5 height 6
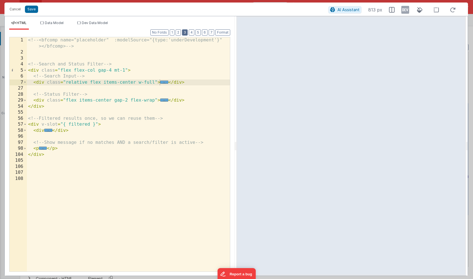
click at [186, 31] on button "3" at bounding box center [185, 32] width 6 height 6
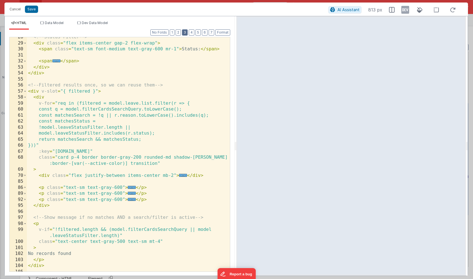
scroll to position [146, 0]
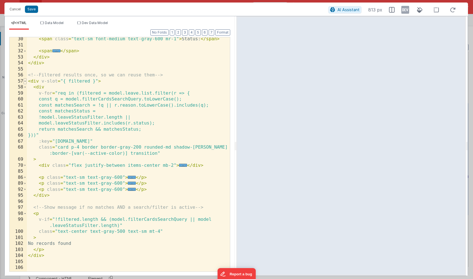
click at [25, 81] on span at bounding box center [25, 81] width 3 height 6
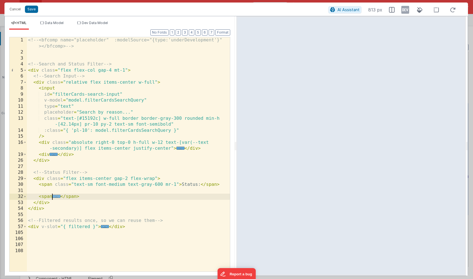
click at [56, 196] on span "..." at bounding box center [56, 196] width 8 height 3
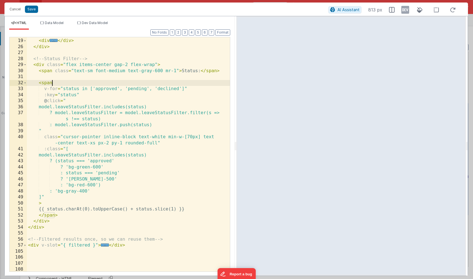
scroll to position [115, 0]
click at [25, 83] on span at bounding box center [25, 82] width 3 height 6
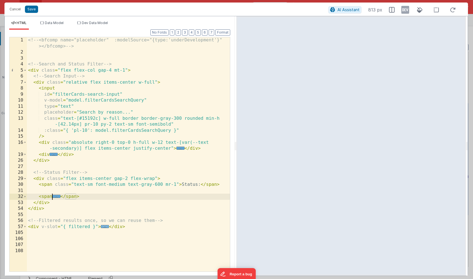
click at [105, 228] on span "..." at bounding box center [105, 226] width 8 height 3
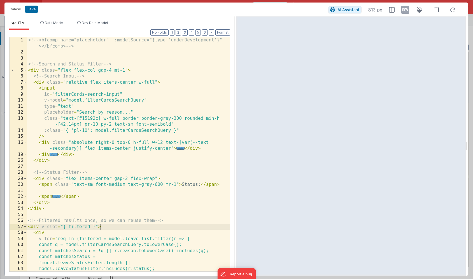
scroll to position [0, 0]
click at [25, 70] on span at bounding box center [25, 70] width 3 height 6
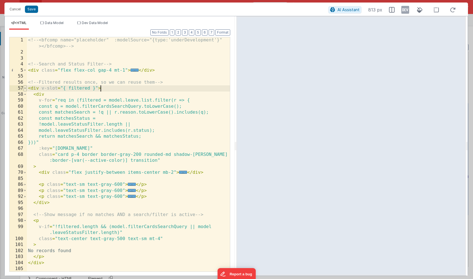
click at [25, 87] on span at bounding box center [25, 88] width 3 height 6
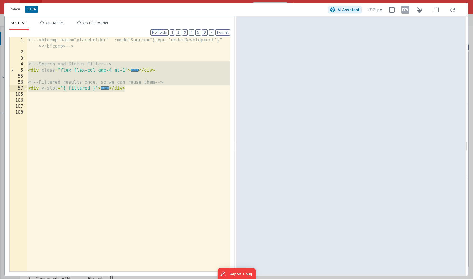
drag, startPoint x: 28, startPoint y: 64, endPoint x: 138, endPoint y: 89, distance: 112.3
click at [138, 89] on div "<!-- <bfcomp name="placeholder" :modelSource="{type:'underDevelopment'}" ></bfc…" at bounding box center [128, 163] width 203 height 253
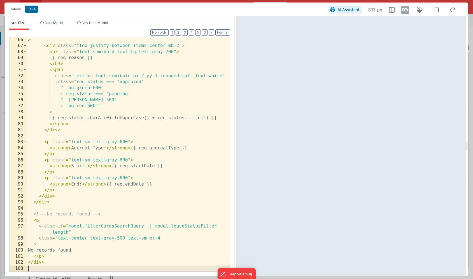
scroll to position [434, 0]
click at [31, 10] on button "Save" at bounding box center [31, 9] width 13 height 7
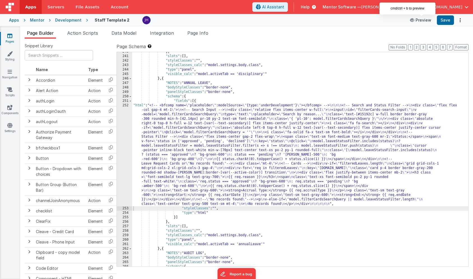
scroll to position [5806, 0]
click at [442, 20] on button "Save" at bounding box center [445, 20] width 17 height 10
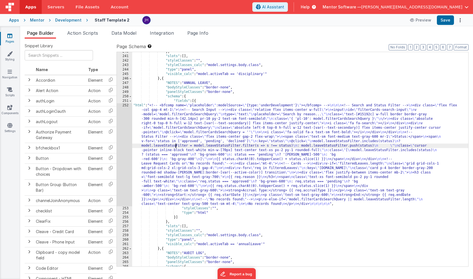
click at [175, 144] on div "} , "slots" : [ ] , "styleClasses" : "" , "styleClasses_calc" : "model.settings…" at bounding box center [300, 161] width 336 height 223
click at [126, 139] on div "252" at bounding box center [124, 154] width 15 height 103
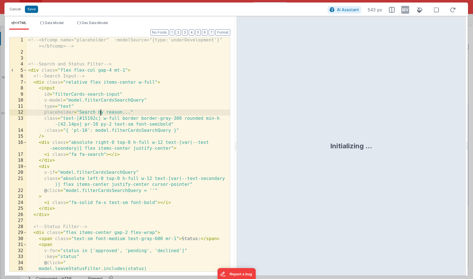
click at [101, 112] on div "<!-- <bfcomp name="placeholder" :modelSource="{type:'underDevelopment'}" ></bfc…" at bounding box center [128, 166] width 203 height 258
click at [25, 69] on span at bounding box center [25, 70] width 3 height 6
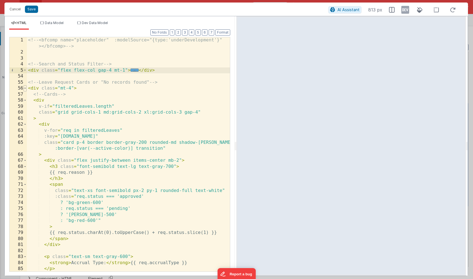
click at [25, 88] on span at bounding box center [25, 88] width 3 height 6
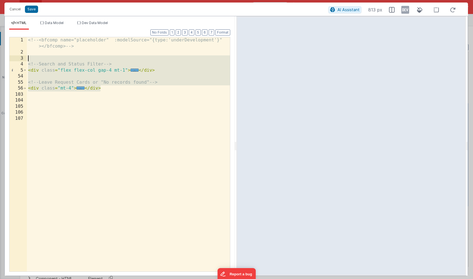
drag, startPoint x: 106, startPoint y: 88, endPoint x: 22, endPoint y: 60, distance: 88.6
click at [22, 60] on div "1 2 3 4 5 54 55 56 103 104 105 106 107 <!-- <bfcomp name="placeholder" :modelSo…" at bounding box center [119, 154] width 221 height 235
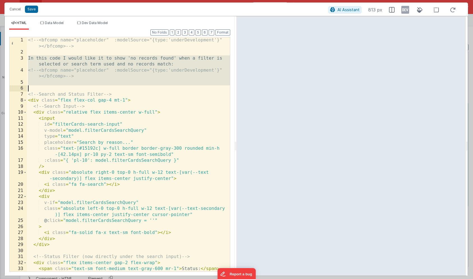
drag, startPoint x: 27, startPoint y: 57, endPoint x: 97, endPoint y: 88, distance: 76.3
click at [97, 88] on div "<!-- <bfcomp name="placeholder" :modelSource="{type:'underDevelopment'}" ></bfc…" at bounding box center [128, 163] width 203 height 253
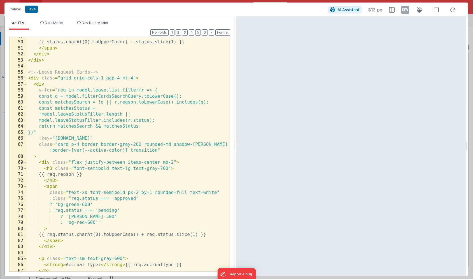
scroll to position [335, 0]
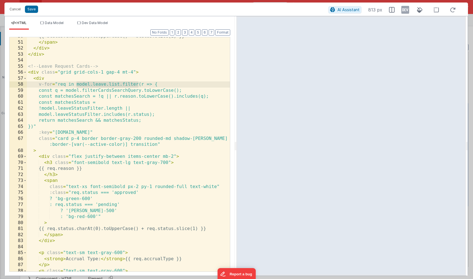
drag, startPoint x: 76, startPoint y: 84, endPoint x: 137, endPoint y: 84, distance: 61.3
click at [137, 84] on div "{{ status.charAt(0).toUpperCase() + status.slice(1) }} </ span > </ div > </ di…" at bounding box center [128, 156] width 203 height 246
click at [31, 9] on button "Save" at bounding box center [31, 9] width 13 height 7
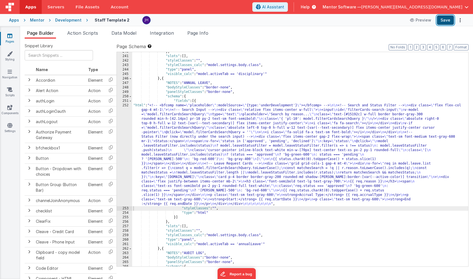
click at [446, 20] on button "Save" at bounding box center [445, 20] width 17 height 10
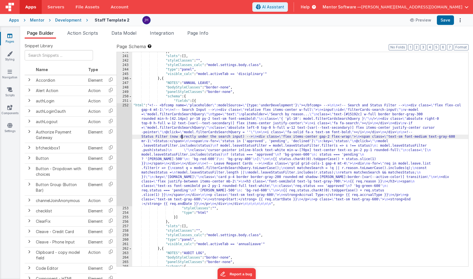
click at [181, 136] on div "} , "slots" : [ ] , "styleClasses" : "" , "styleClasses_calc" : "model.settings…" at bounding box center [300, 161] width 336 height 223
click at [125, 137] on div "252" at bounding box center [124, 154] width 15 height 103
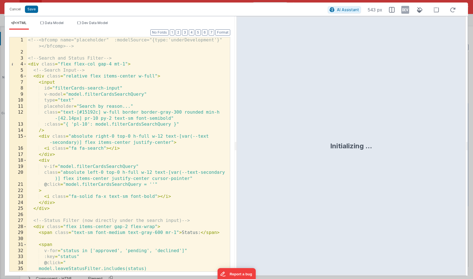
click at [125, 137] on div "<!-- <bfcomp name="placeholder" :modelSource="{type:'underDevelopment'}" ></bfc…" at bounding box center [128, 166] width 203 height 258
click at [25, 76] on span at bounding box center [25, 76] width 3 height 6
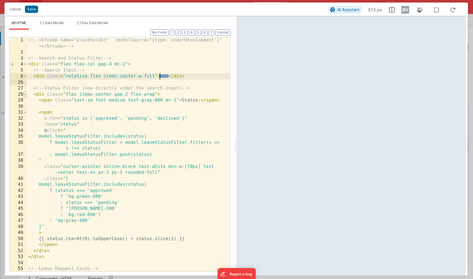
click at [25, 94] on span at bounding box center [25, 95] width 3 height 6
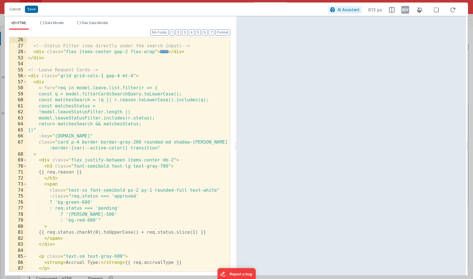
scroll to position [42, 0]
click at [25, 76] on span at bounding box center [25, 76] width 3 height 6
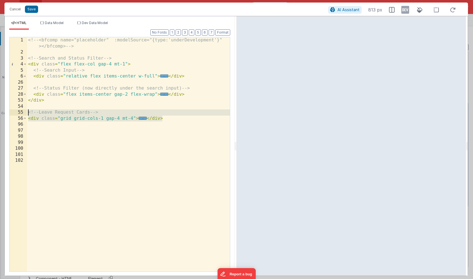
drag, startPoint x: 164, startPoint y: 118, endPoint x: 26, endPoint y: 113, distance: 138.7
click at [26, 113] on div "1 2 3 4 5 6 26 27 28 53 54 55 56 96 97 98 99 100 101 102 <!-- <bfcomp name="pla…" at bounding box center [119, 154] width 221 height 235
click at [167, 120] on div "<!-- <bfcomp name="placeholder" :modelSource="{type:'underDevelopment'}" ></bfc…" at bounding box center [128, 163] width 203 height 253
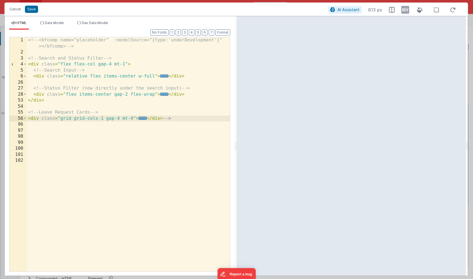
click at [121, 111] on div "<!-- <bfcomp name="placeholder" :modelSource="{type:'underDevelopment'}" ></bfc…" at bounding box center [128, 163] width 203 height 253
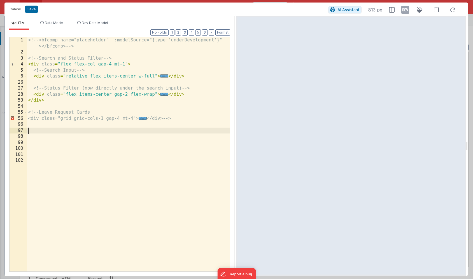
click at [59, 128] on div "<!-- <bfcomp name="placeholder" :modelSource="{type:'underDevelopment'}" ></bfc…" at bounding box center [128, 163] width 203 height 253
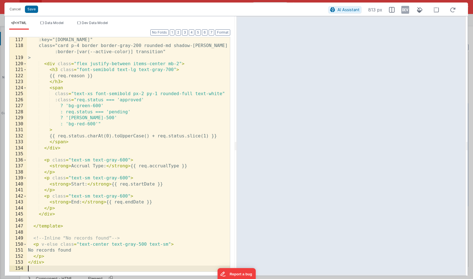
scroll to position [211, 0]
click at [34, 13] on div "Cancel Save AI Assistant 813 px" at bounding box center [235, 9] width 463 height 13
click at [32, 9] on button "Save" at bounding box center [31, 9] width 13 height 7
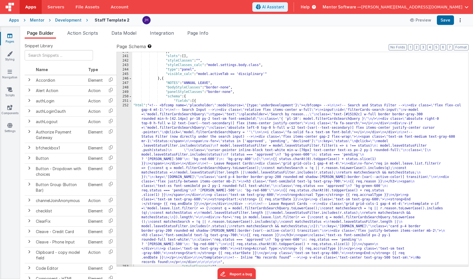
scroll to position [5777, 0]
click at [445, 20] on button "Save" at bounding box center [445, 20] width 17 height 10
